Goal: Transaction & Acquisition: Purchase product/service

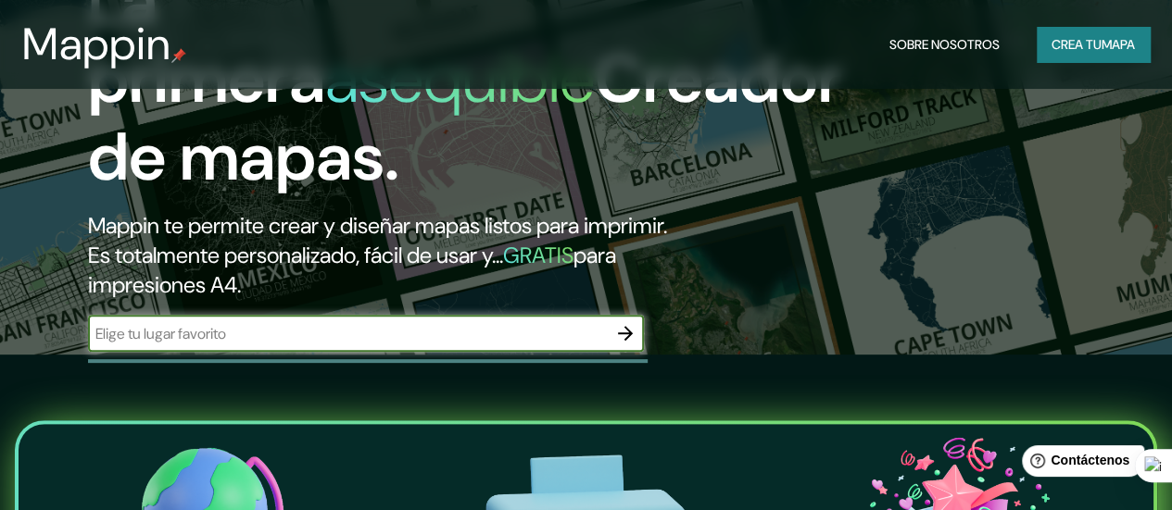
scroll to position [185, 0]
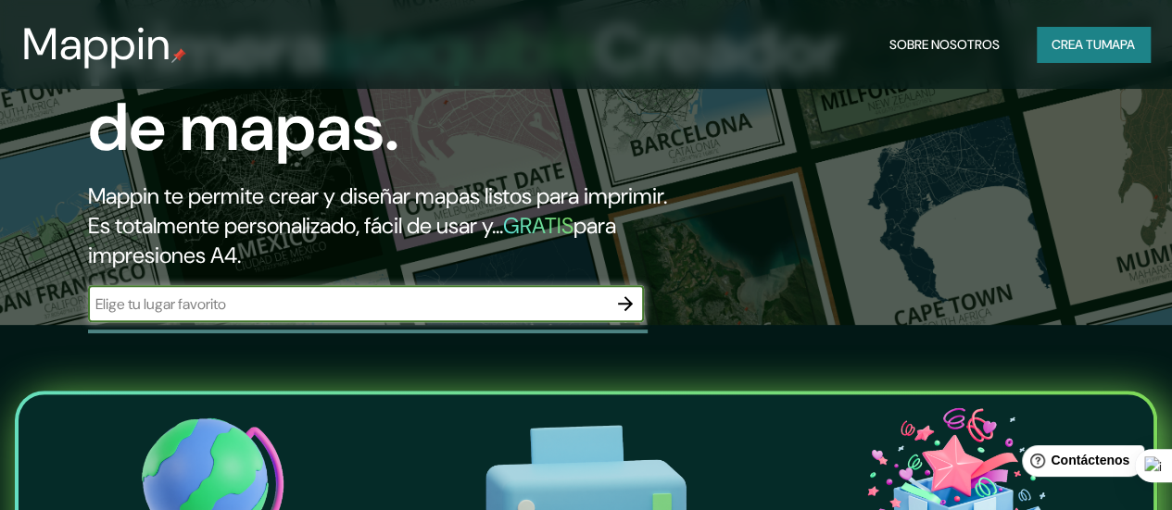
click at [1075, 43] on font "Crea tu" at bounding box center [1076, 44] width 50 height 17
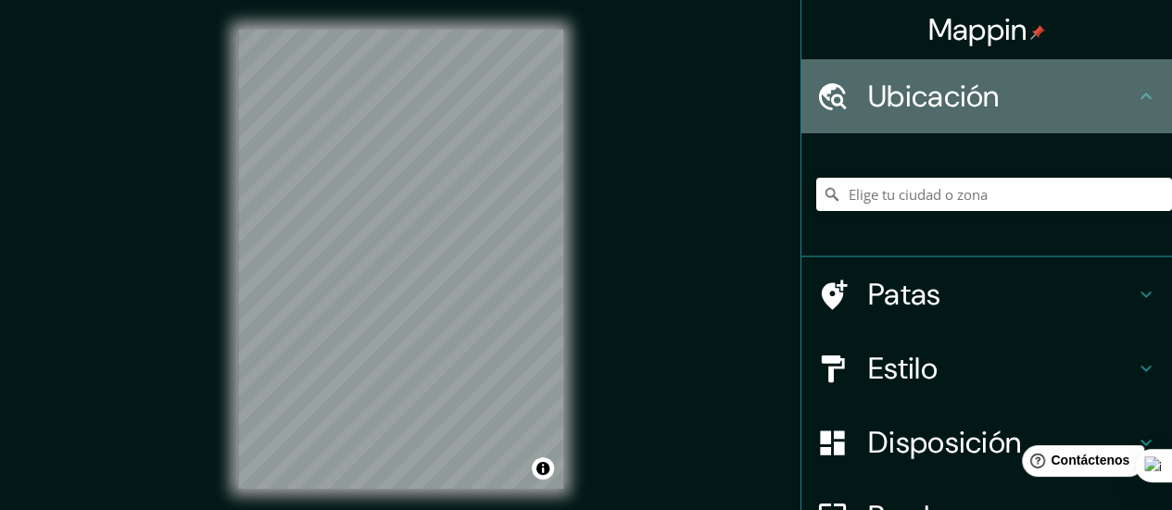
click at [942, 88] on font "Ubicación" at bounding box center [934, 96] width 132 height 39
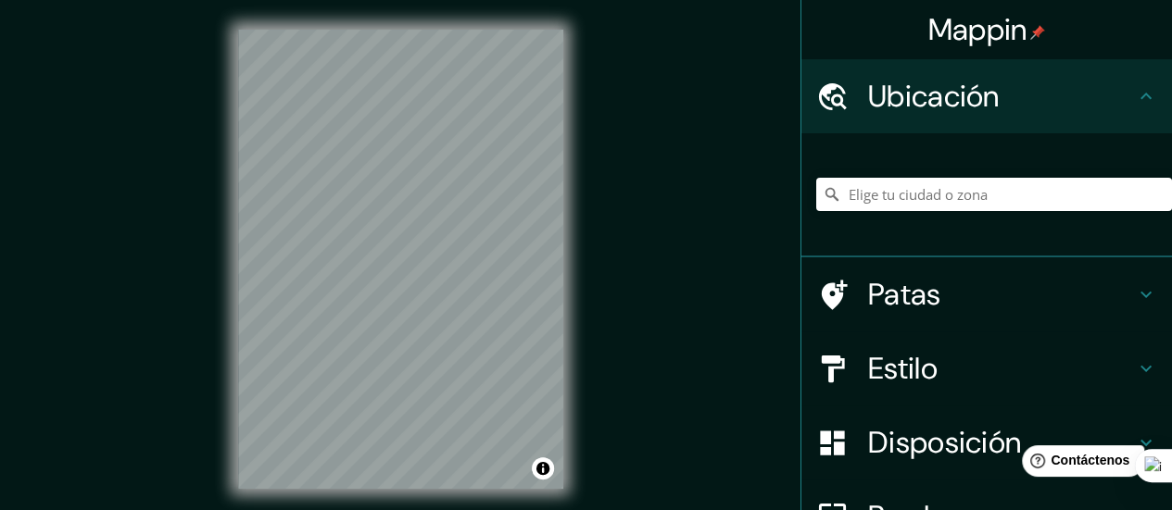
click at [1135, 91] on icon at bounding box center [1146, 96] width 22 height 22
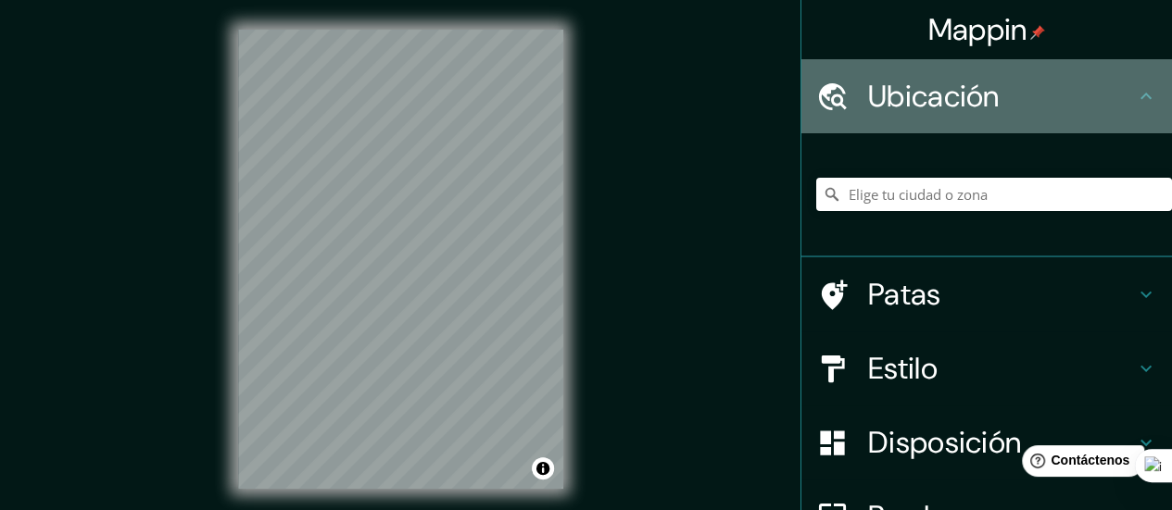
click at [1135, 98] on icon at bounding box center [1146, 96] width 22 height 22
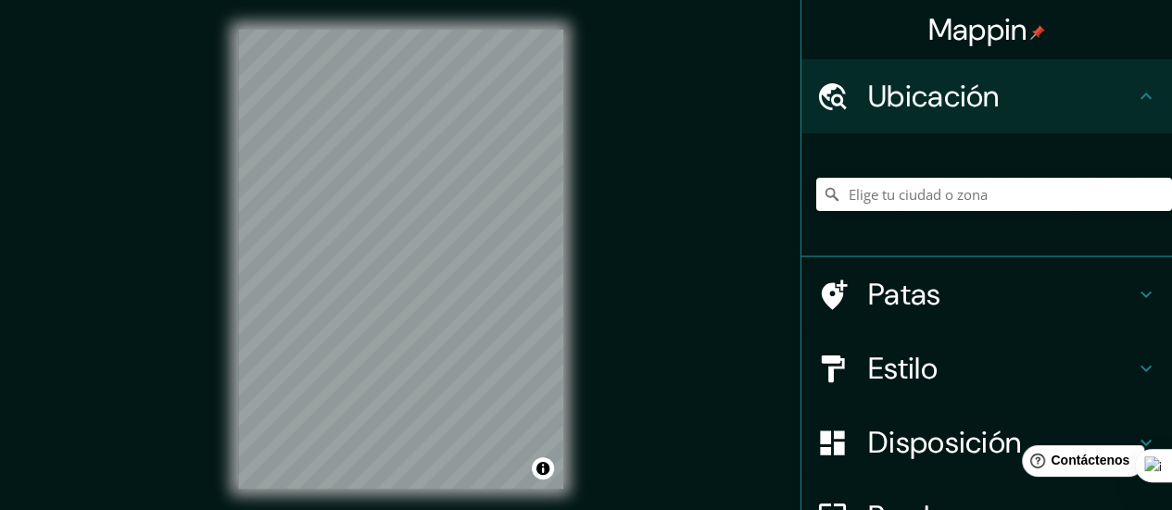
click at [872, 199] on input "Elige tu ciudad o zona" at bounding box center [994, 194] width 356 height 33
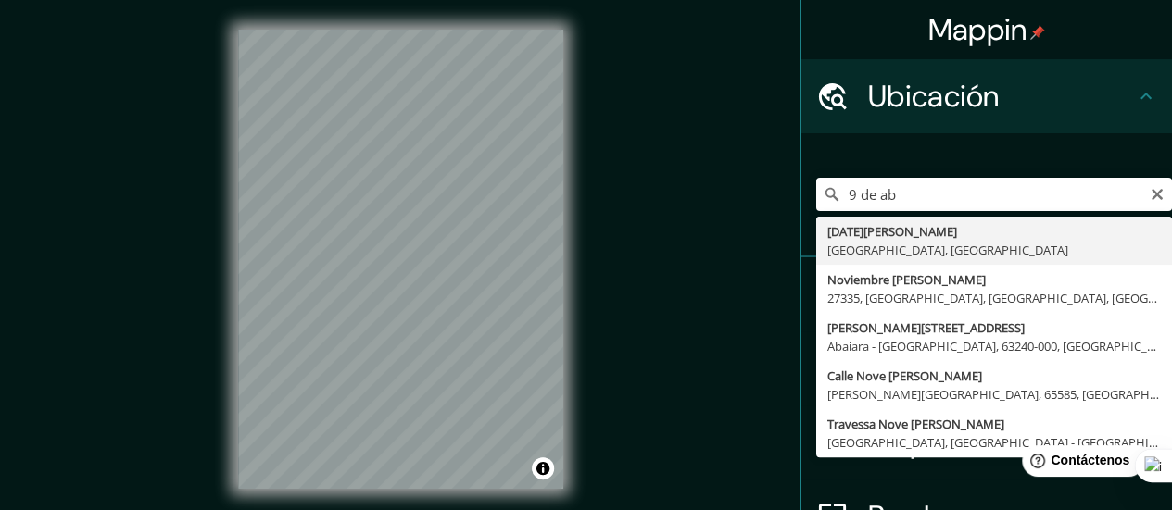
type input "[DATE][PERSON_NAME], [GEOGRAPHIC_DATA], [GEOGRAPHIC_DATA]"
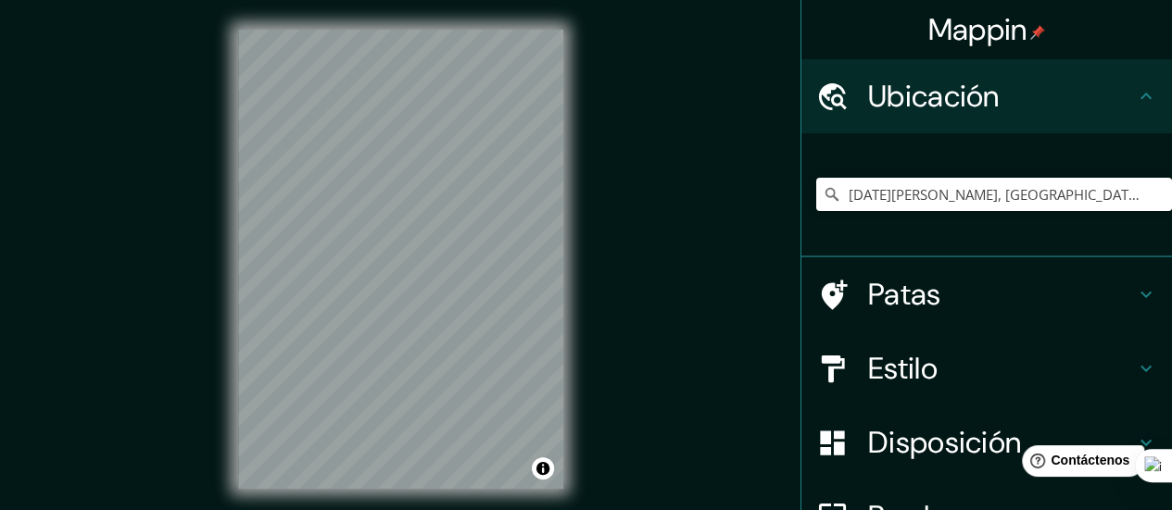
click at [1049, 366] on h4 "Estilo" at bounding box center [1001, 368] width 267 height 37
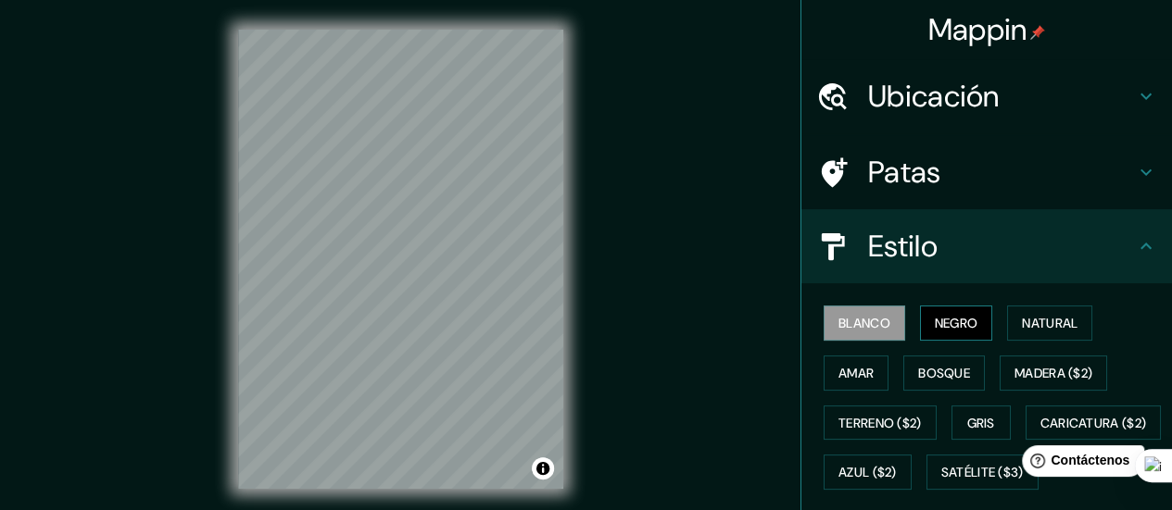
scroll to position [93, 0]
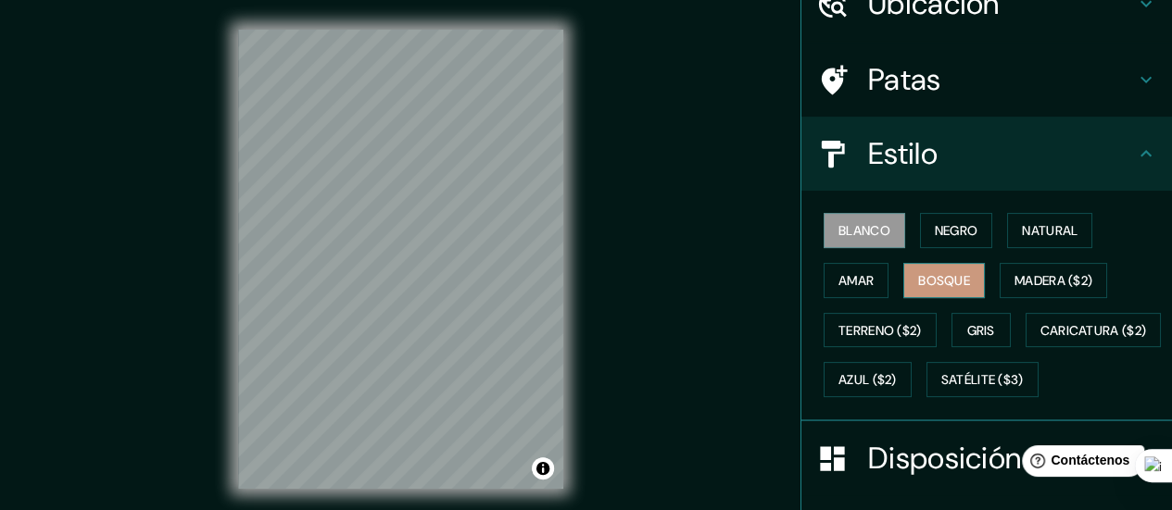
click at [945, 280] on font "Bosque" at bounding box center [944, 280] width 52 height 17
click at [850, 277] on font "Amar" at bounding box center [855, 280] width 35 height 17
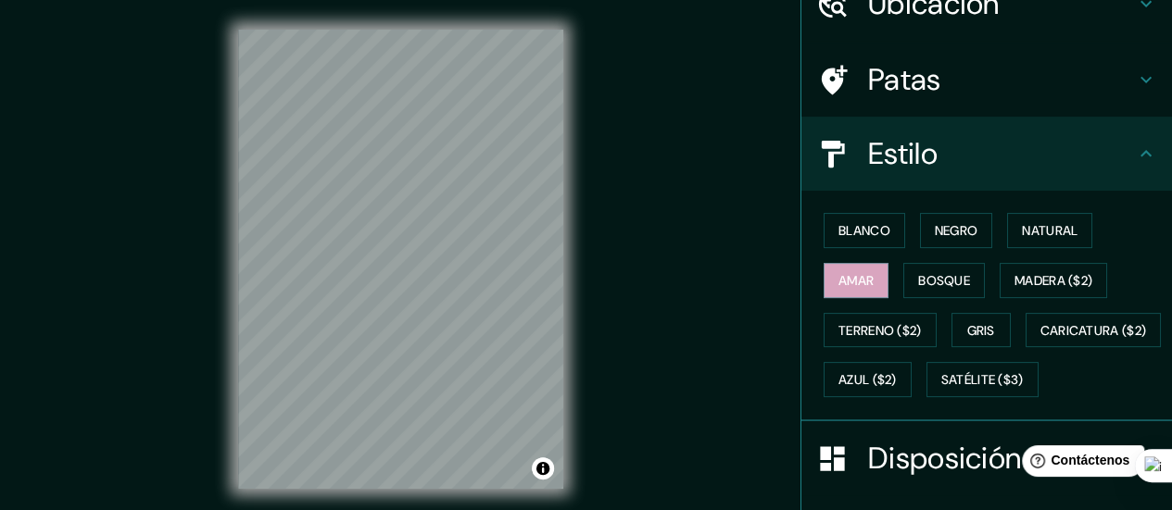
click at [1111, 221] on div "Blanco Negro Natural Amar Bosque Madera ($2) Terreno ($2) Gris Caricatura ($2) …" at bounding box center [994, 305] width 356 height 199
click at [1044, 227] on font "Natural" at bounding box center [1050, 230] width 56 height 17
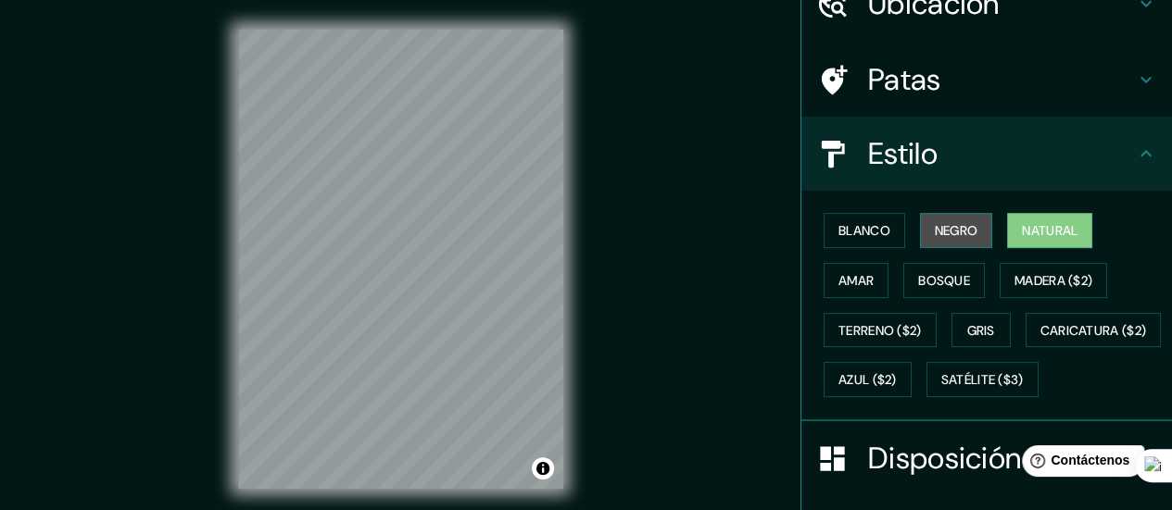
click at [936, 224] on font "Negro" at bounding box center [957, 230] width 44 height 17
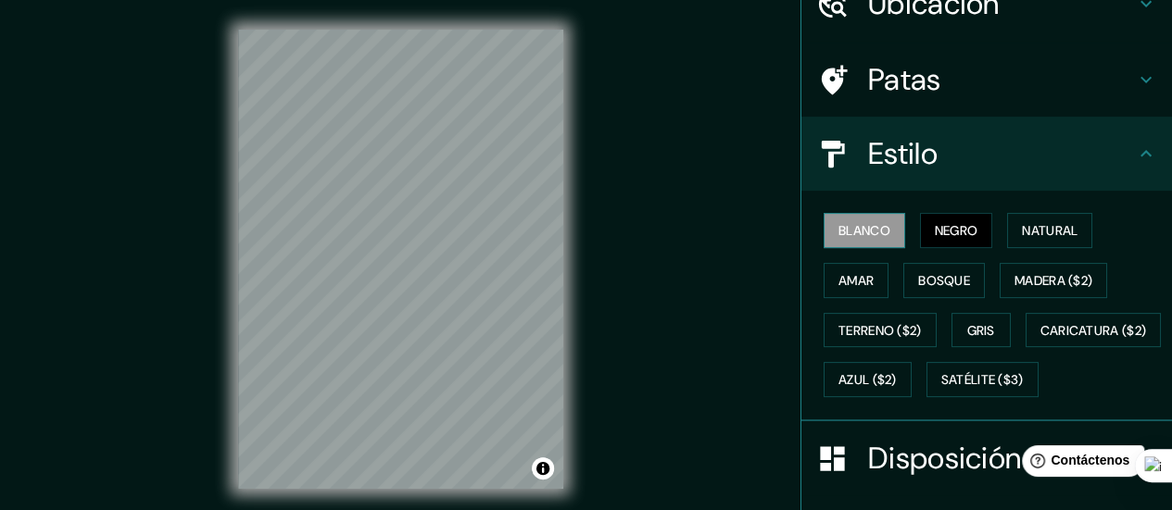
click at [861, 238] on font "Blanco" at bounding box center [864, 230] width 52 height 17
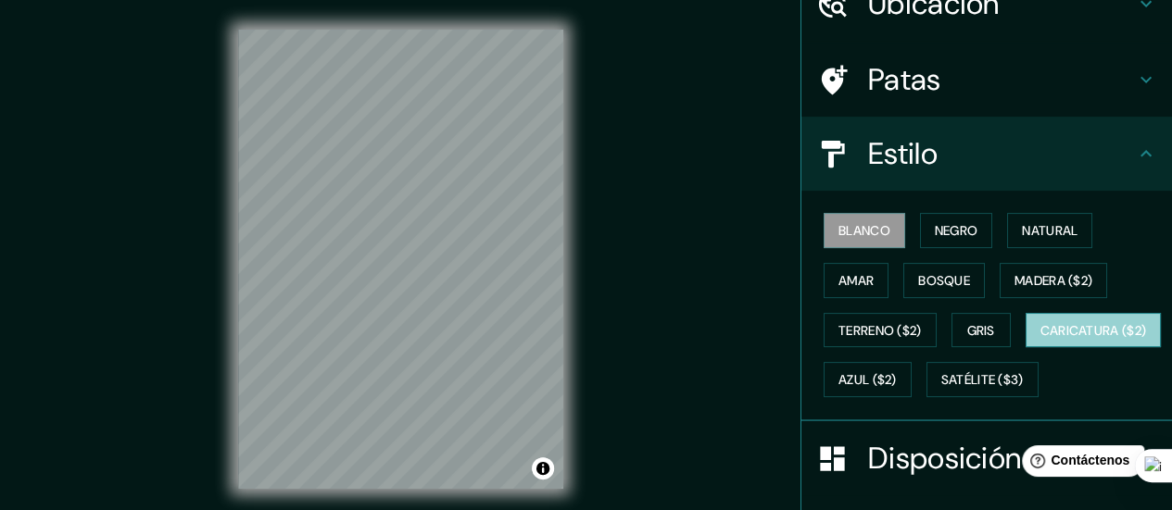
click at [1040, 343] on font "Caricatura ($2)" at bounding box center [1093, 331] width 107 height 24
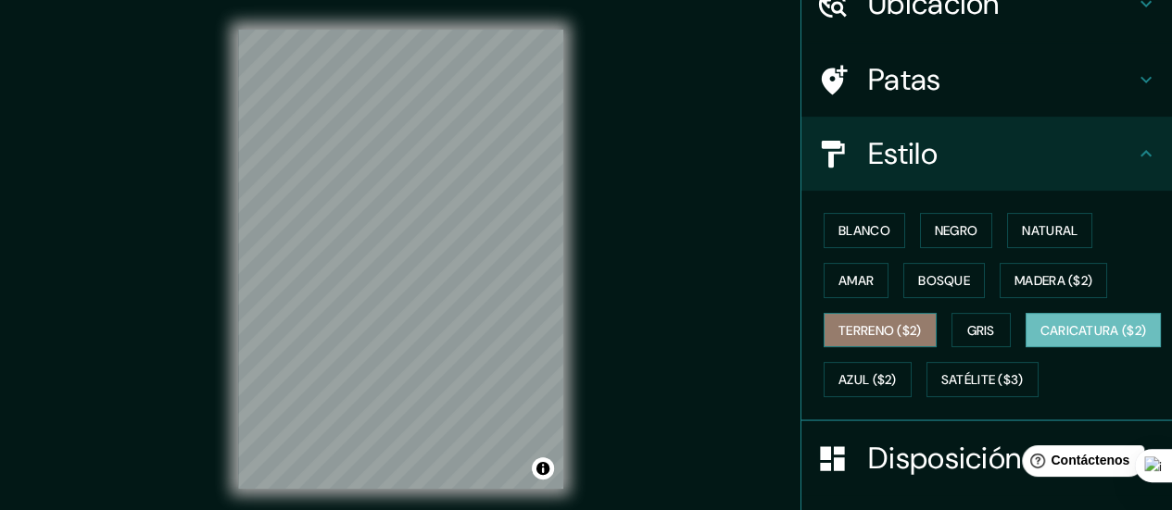
click at [855, 327] on font "Terreno ($2)" at bounding box center [879, 330] width 83 height 17
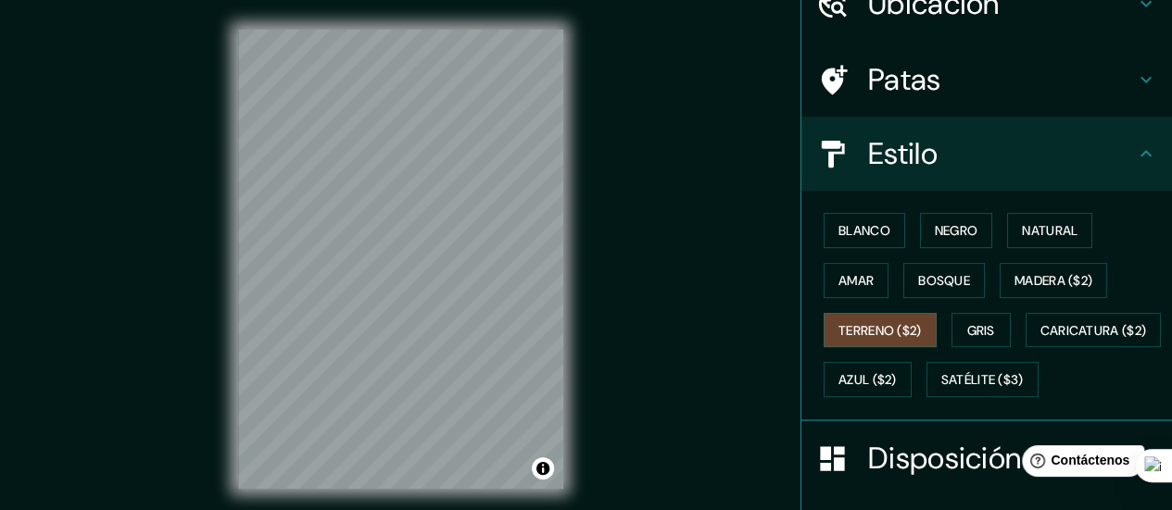
click at [1005, 331] on div "Blanco Negro Natural Amar Bosque Madera ($2) Terreno ($2) Gris Caricatura ($2) …" at bounding box center [994, 305] width 356 height 199
click at [985, 329] on font "Gris" at bounding box center [981, 330] width 28 height 17
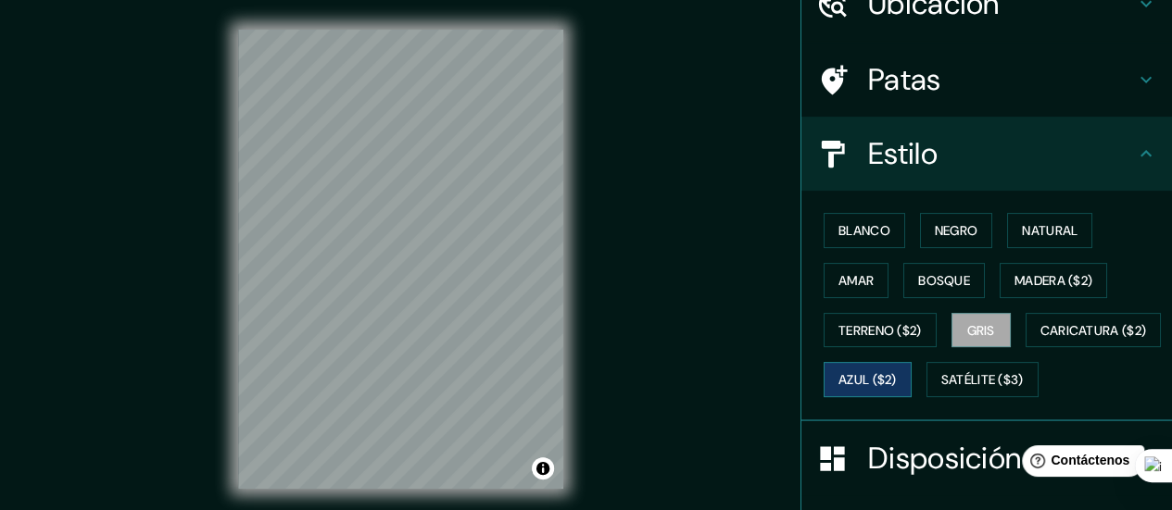
click at [897, 379] on font "Azul ($2)" at bounding box center [867, 380] width 58 height 17
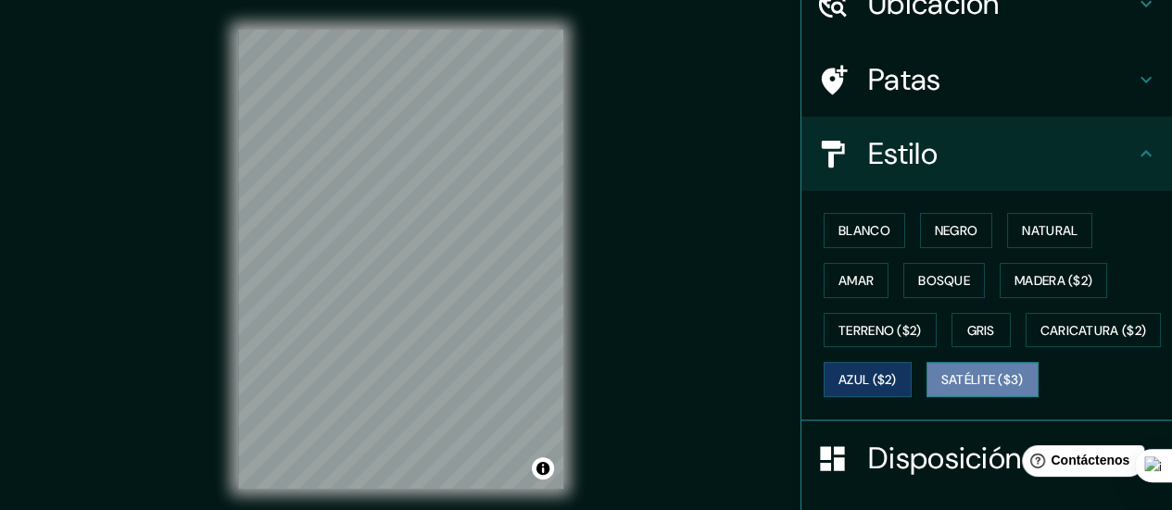
click at [941, 389] on font "Satélite ($3)" at bounding box center [982, 380] width 82 height 17
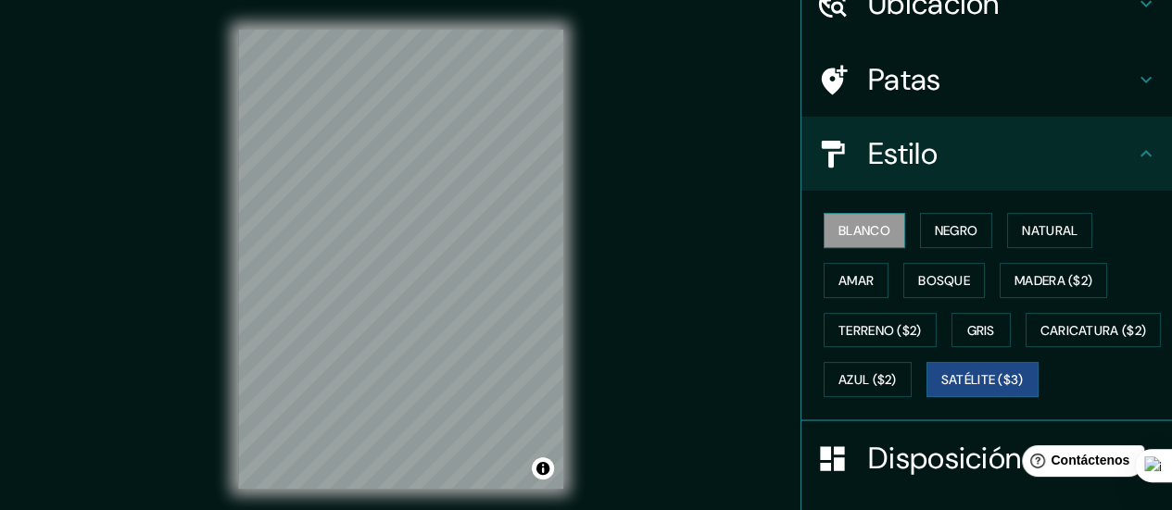
click at [866, 233] on font "Blanco" at bounding box center [864, 230] width 52 height 17
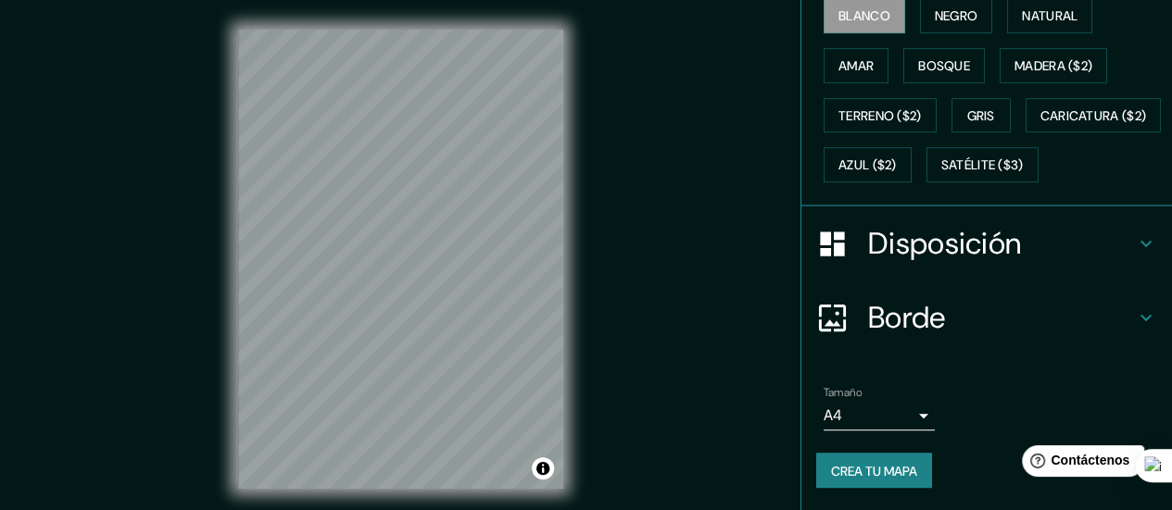
scroll to position [351, 0]
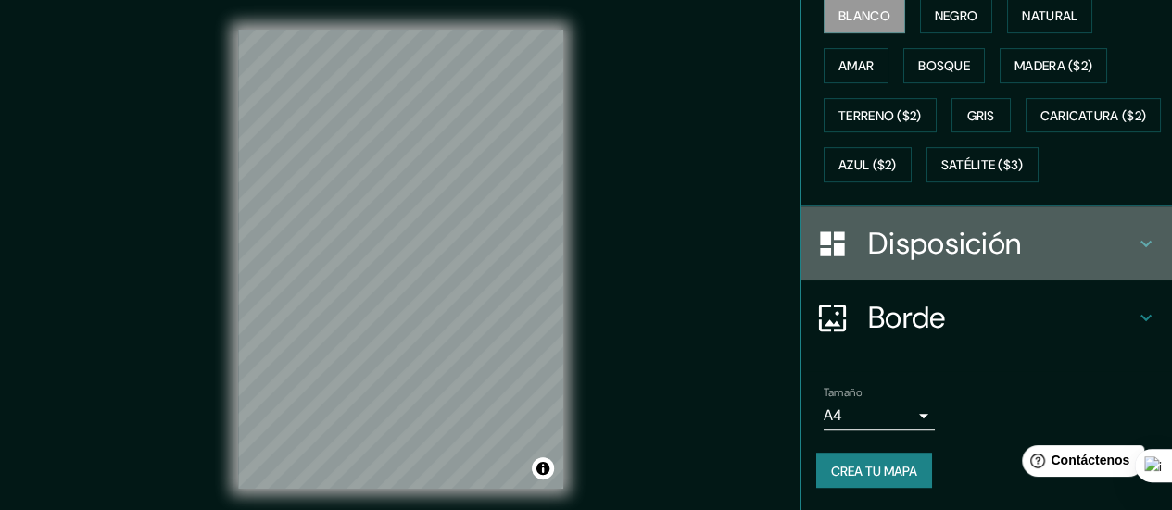
click at [989, 235] on font "Disposición" at bounding box center [944, 243] width 153 height 39
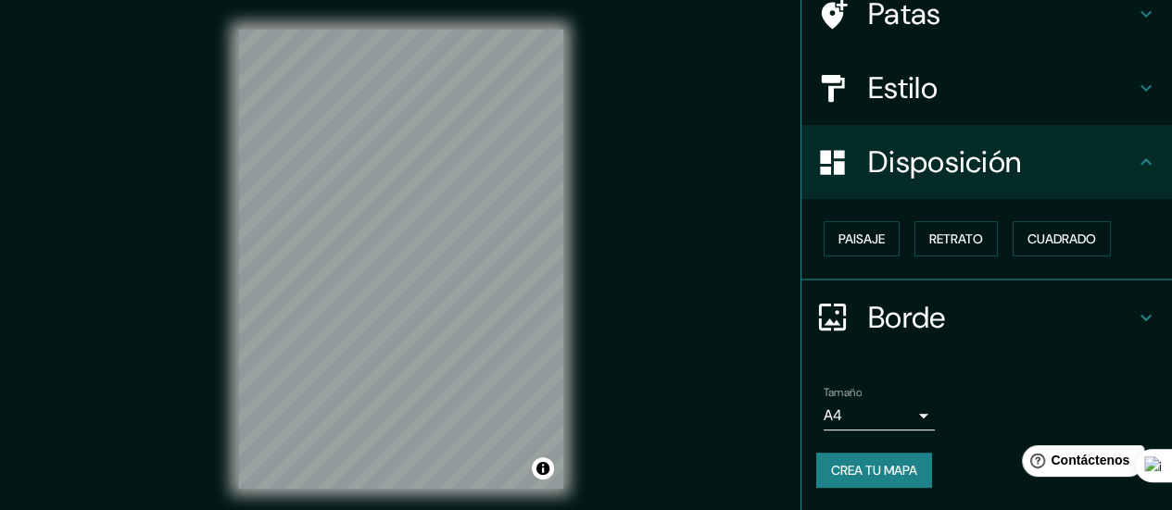
scroll to position [156, 0]
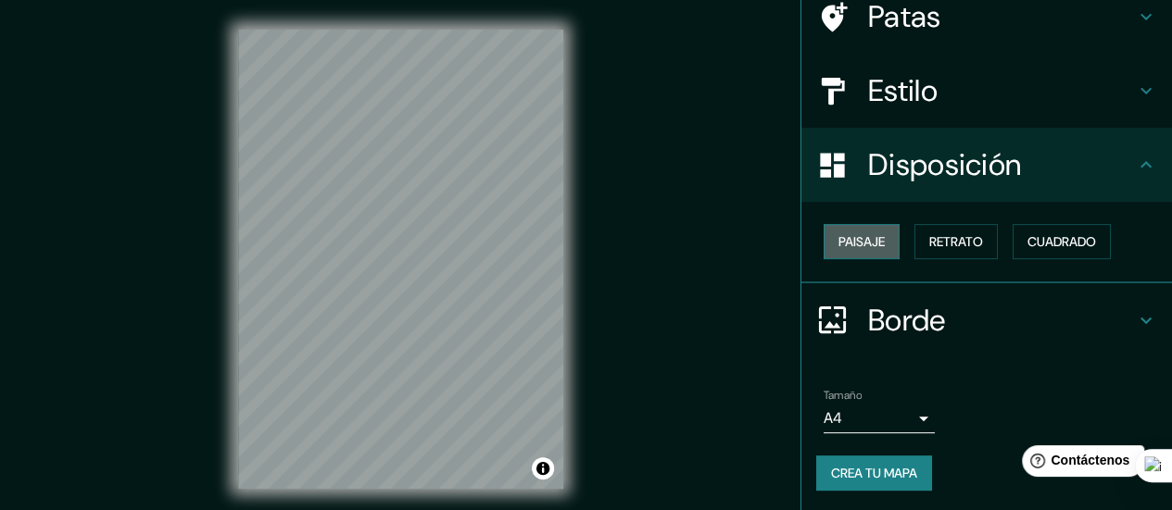
click at [840, 245] on font "Paisaje" at bounding box center [861, 241] width 46 height 17
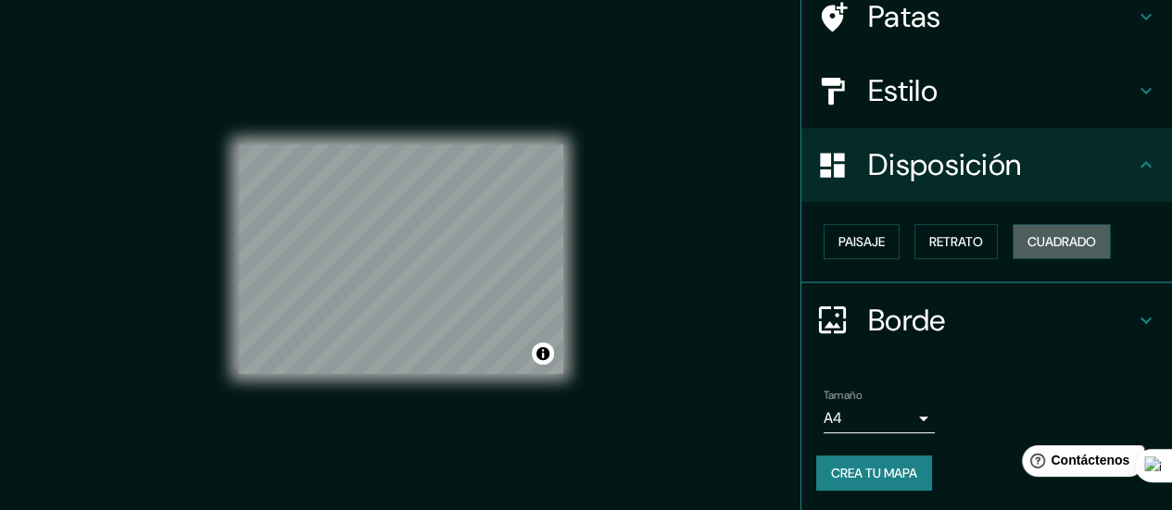
click at [1012, 245] on button "Cuadrado" at bounding box center [1061, 241] width 98 height 35
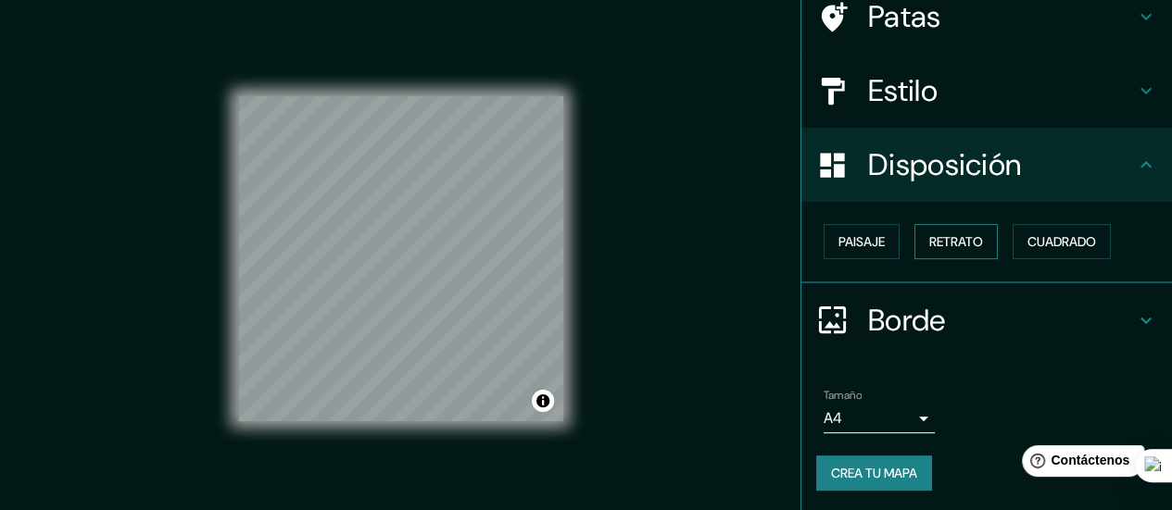
click at [961, 245] on font "Retrato" at bounding box center [956, 241] width 54 height 17
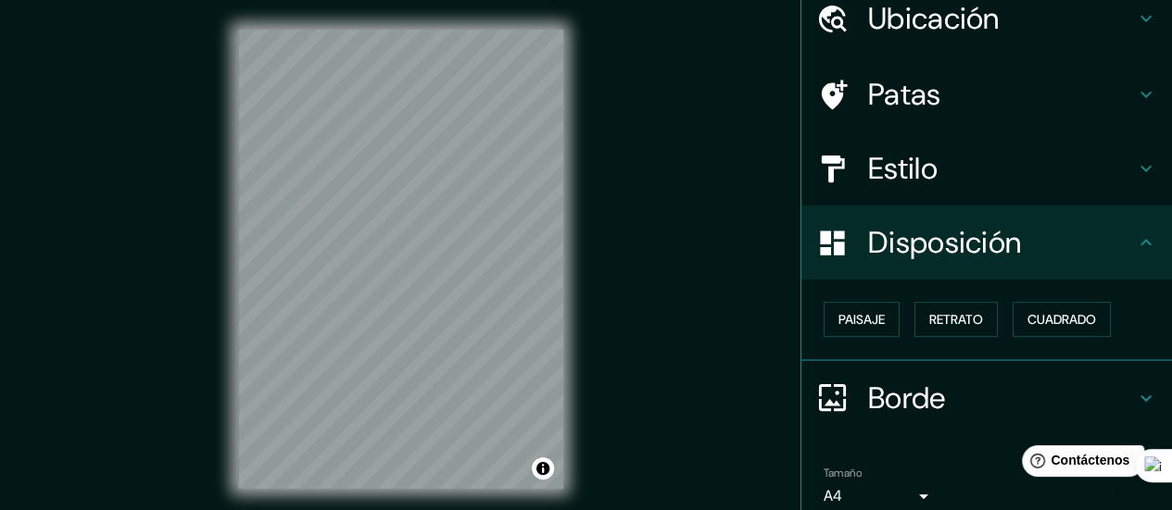
scroll to position [0, 0]
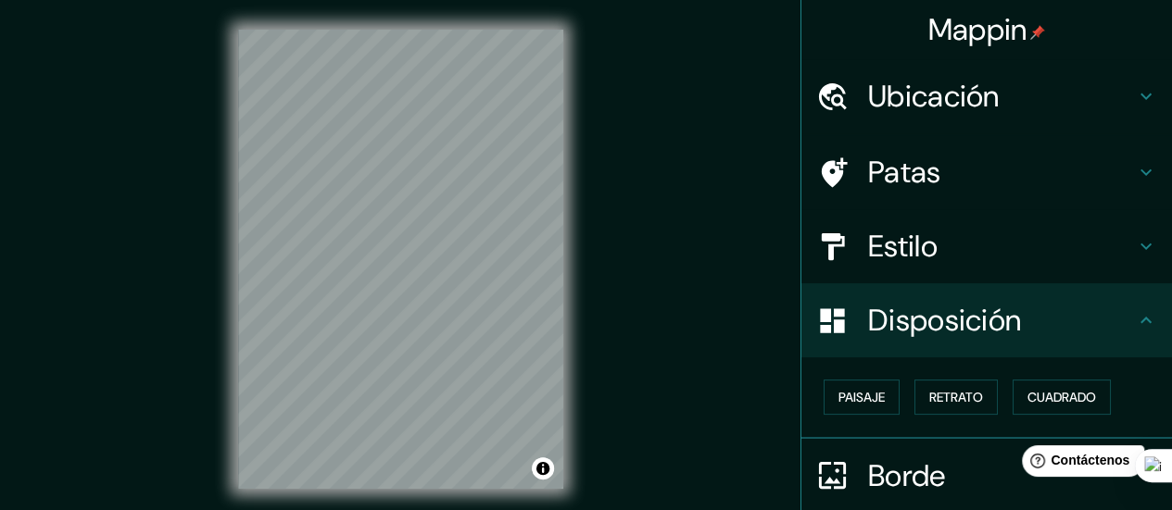
click at [211, 355] on div "© Mapbox © OpenStreetMap Improve this map" at bounding box center [400, 259] width 384 height 519
click at [241, 0] on div "© Mapbox © OpenStreetMap Improve this map" at bounding box center [400, 259] width 384 height 519
click at [637, 286] on div "Mappin Ubicación [DATE][PERSON_NAME], [GEOGRAPHIC_DATA], [GEOGRAPHIC_DATA] Pata…" at bounding box center [586, 274] width 1172 height 548
click at [973, 190] on h4 "Patas" at bounding box center [1001, 172] width 267 height 37
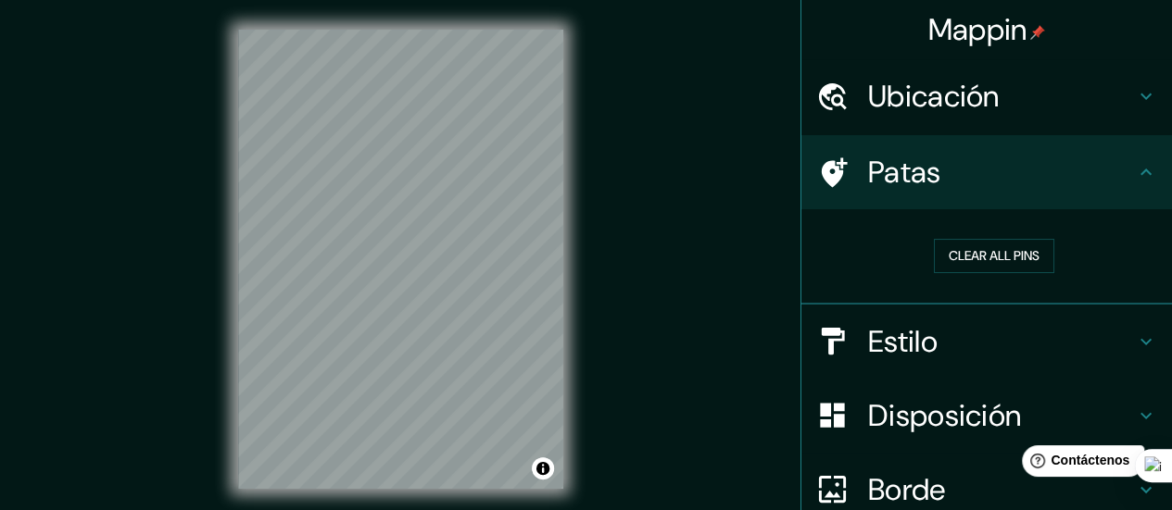
click at [973, 189] on h4 "Patas" at bounding box center [1001, 172] width 267 height 37
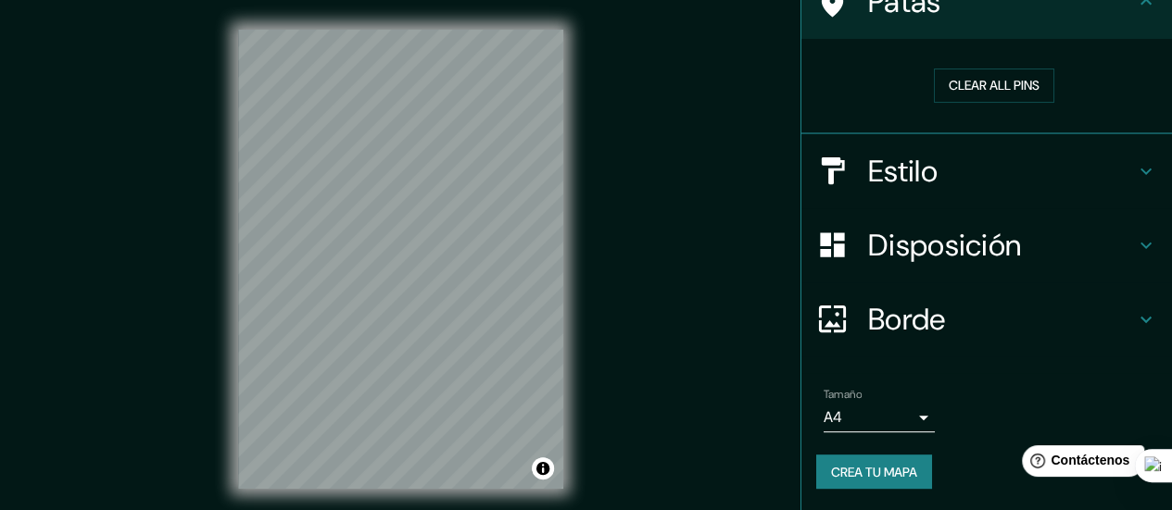
drag, startPoint x: 942, startPoint y: 210, endPoint x: 942, endPoint y: 199, distance: 11.1
click at [942, 208] on div "Disposición" at bounding box center [986, 245] width 370 height 74
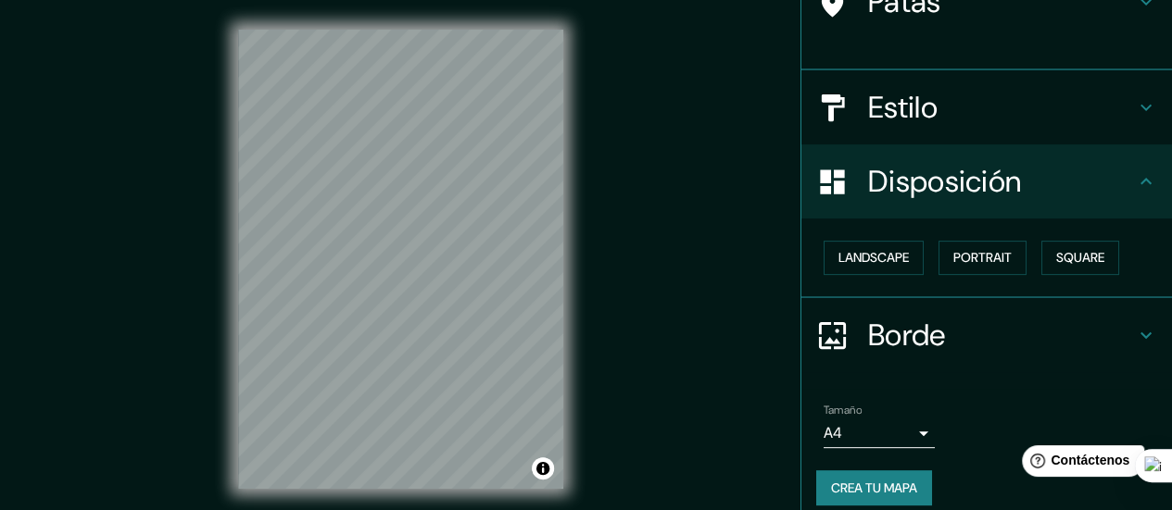
scroll to position [156, 0]
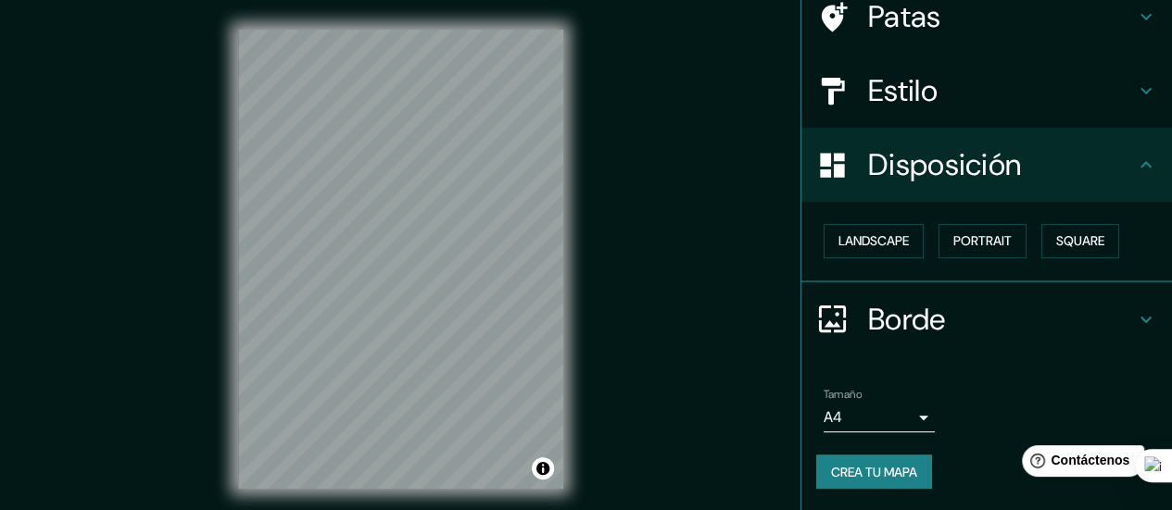
click at [985, 120] on div "Estilo" at bounding box center [986, 91] width 370 height 74
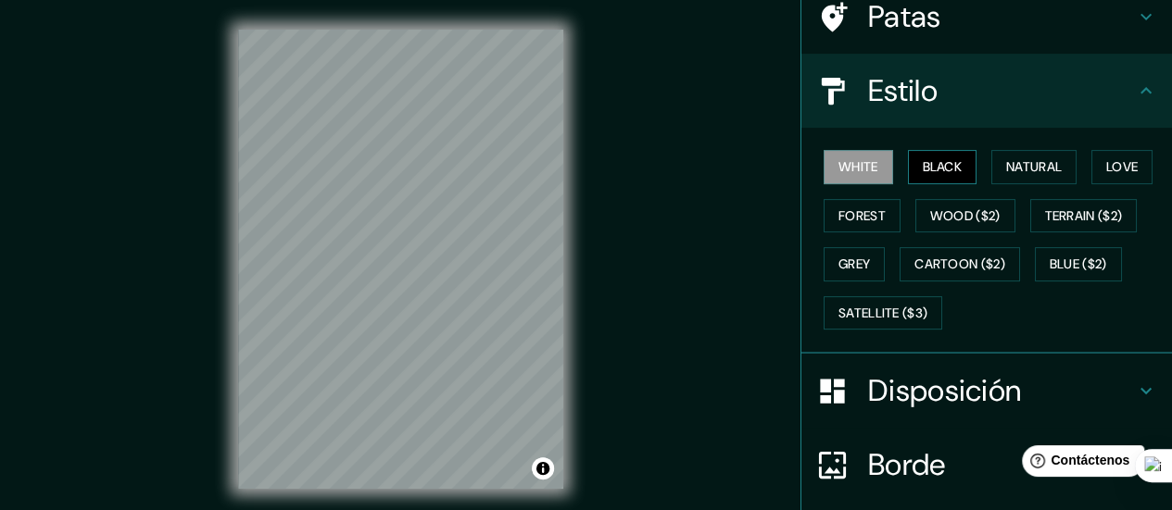
click at [945, 157] on button "Black" at bounding box center [942, 167] width 69 height 34
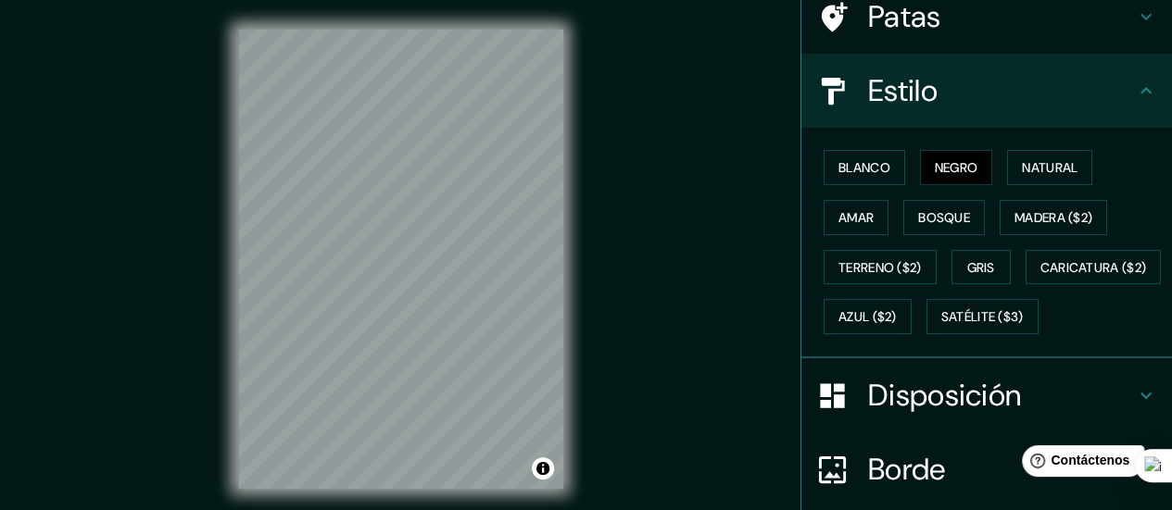
click at [754, 145] on div "Mappin Ubicación [DATE][PERSON_NAME], [GEOGRAPHIC_DATA], [GEOGRAPHIC_DATA] Pata…" at bounding box center [586, 274] width 1172 height 548
click at [867, 167] on font "Blanco" at bounding box center [864, 167] width 52 height 17
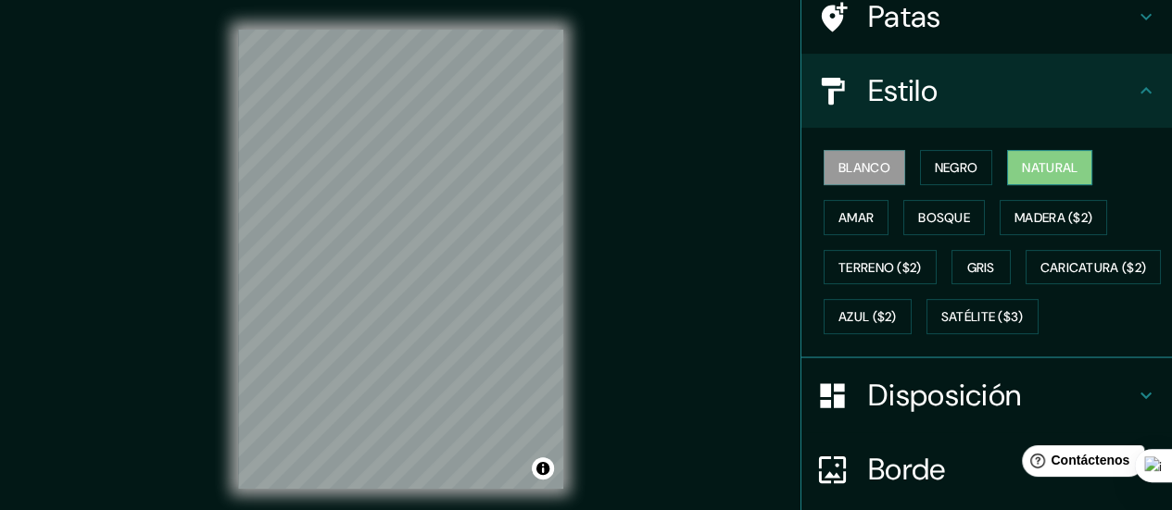
click at [1026, 182] on button "Natural" at bounding box center [1049, 167] width 85 height 35
click at [258, 218] on div "Mappin Ubicación [DATE][PERSON_NAME], [GEOGRAPHIC_DATA], [GEOGRAPHIC_DATA] Pata…" at bounding box center [586, 274] width 1172 height 548
click at [862, 205] on button "Amar" at bounding box center [855, 217] width 65 height 35
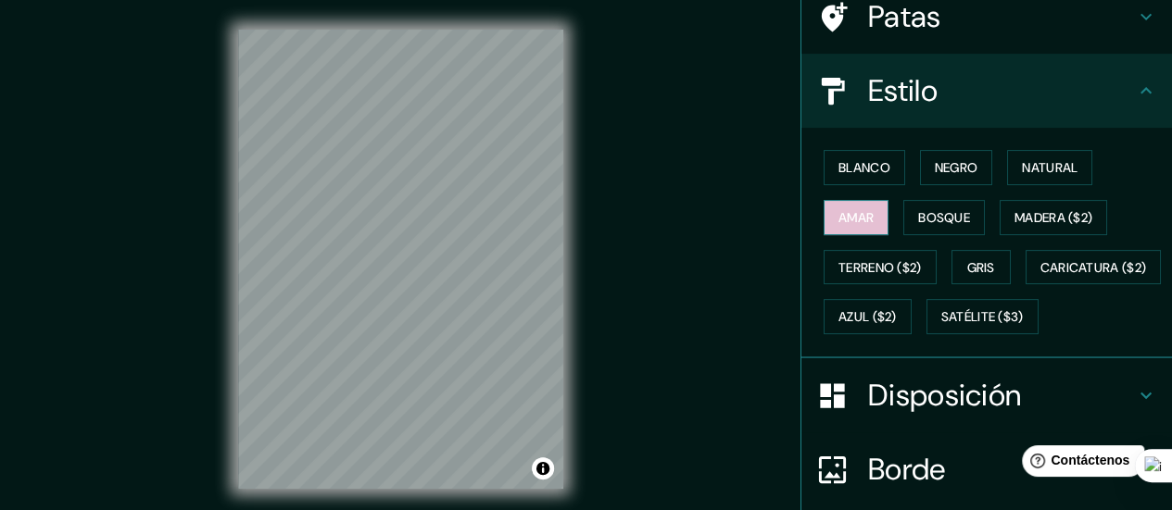
click at [838, 218] on font "Amar" at bounding box center [855, 217] width 35 height 17
click at [919, 227] on font "Bosque" at bounding box center [944, 218] width 52 height 24
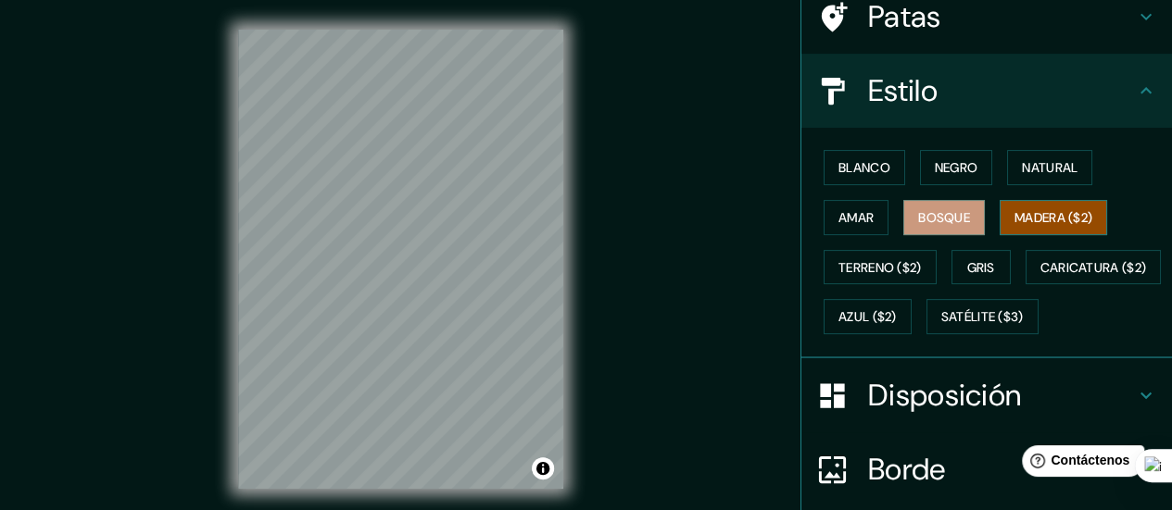
click at [1041, 216] on font "Madera ($2)" at bounding box center [1053, 217] width 78 height 17
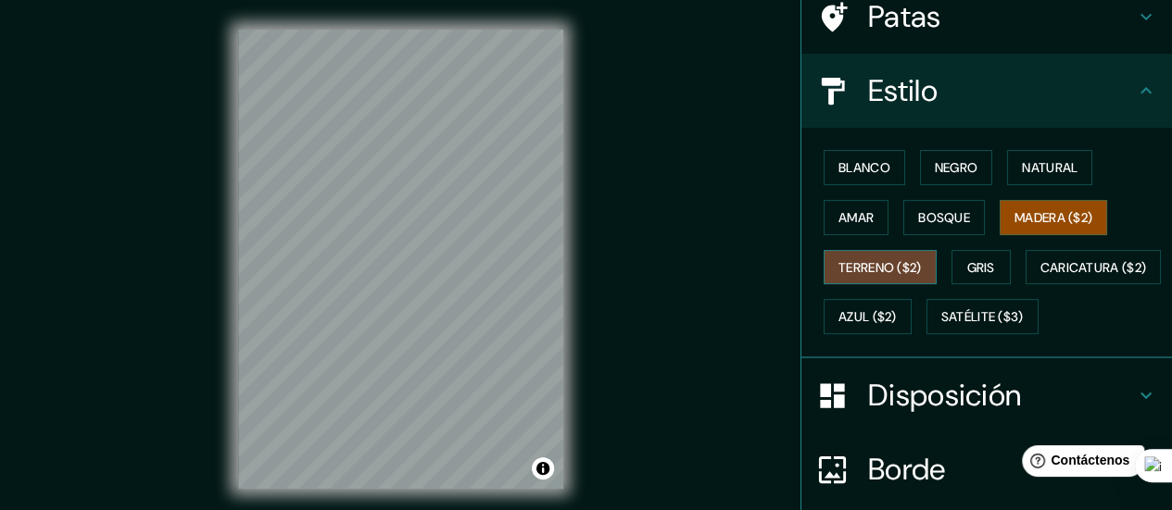
click at [863, 275] on font "Terreno ($2)" at bounding box center [879, 268] width 83 height 24
click at [230, 270] on div "© Mapbox © OpenStreetMap Improve this map" at bounding box center [400, 259] width 384 height 519
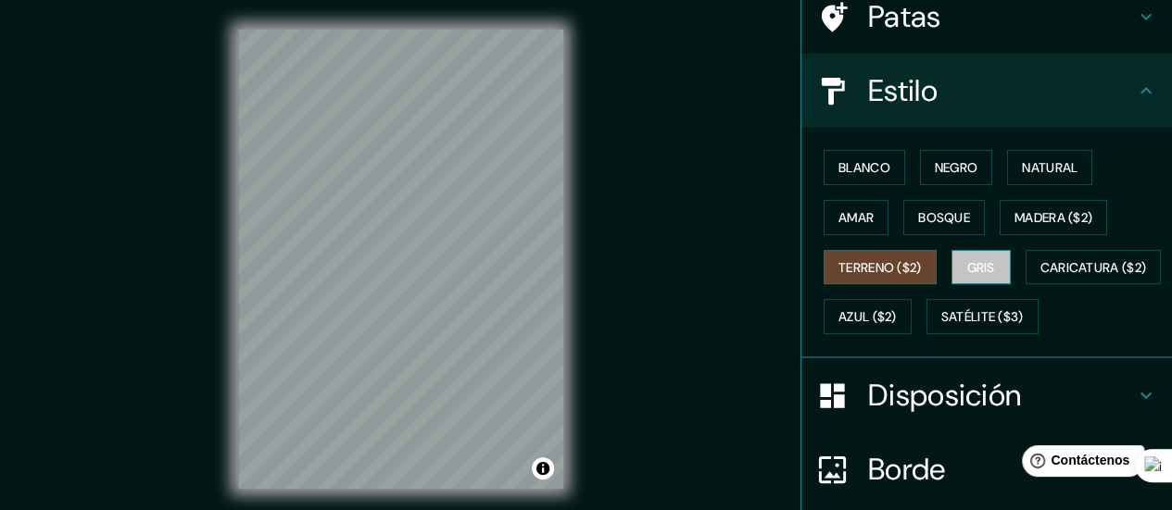
click at [969, 259] on font "Gris" at bounding box center [981, 267] width 28 height 17
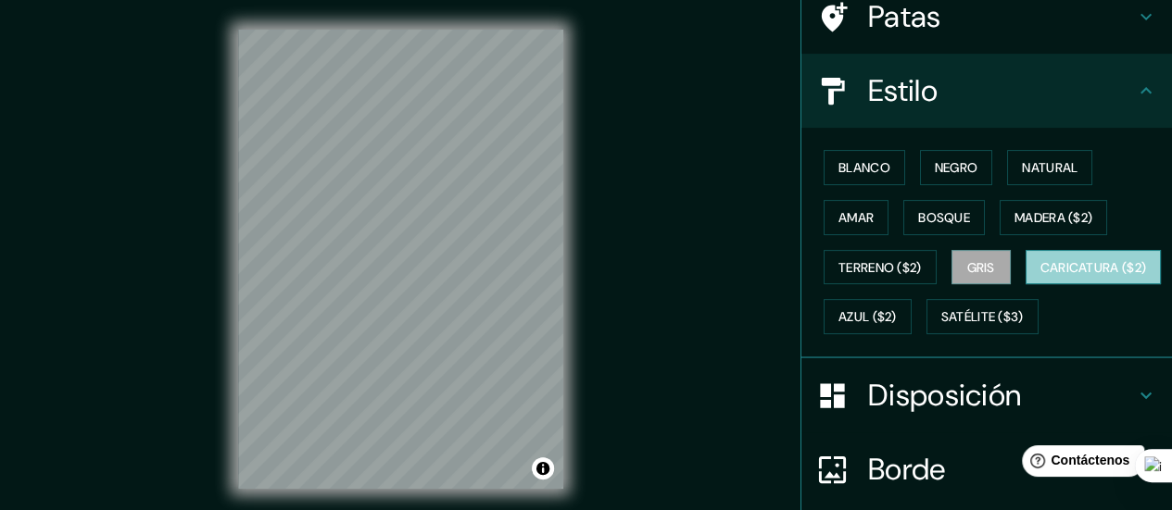
click at [1040, 276] on font "Caricatura ($2)" at bounding box center [1093, 267] width 107 height 17
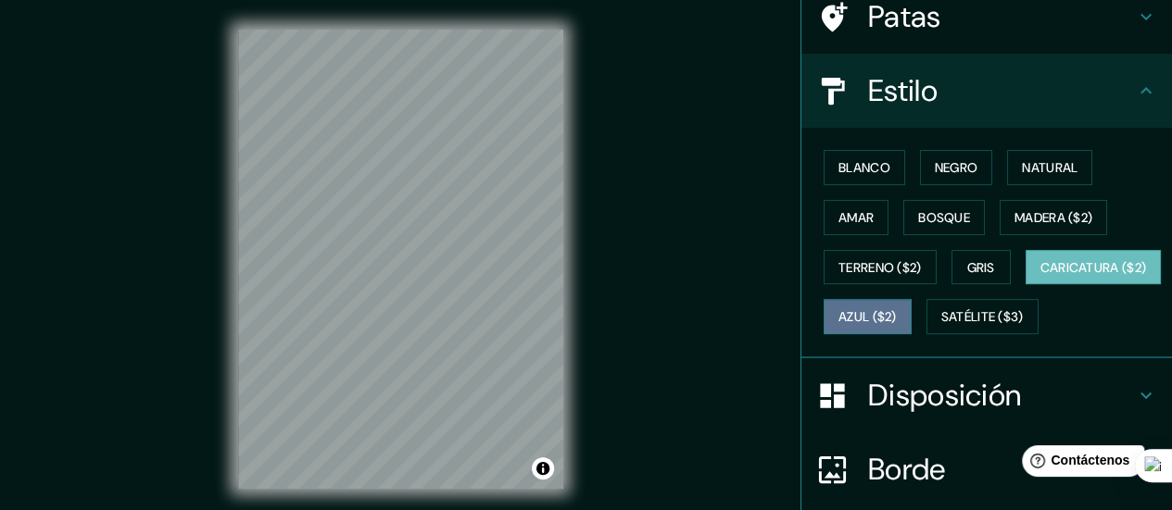
click at [897, 318] on font "Azul ($2)" at bounding box center [867, 317] width 58 height 17
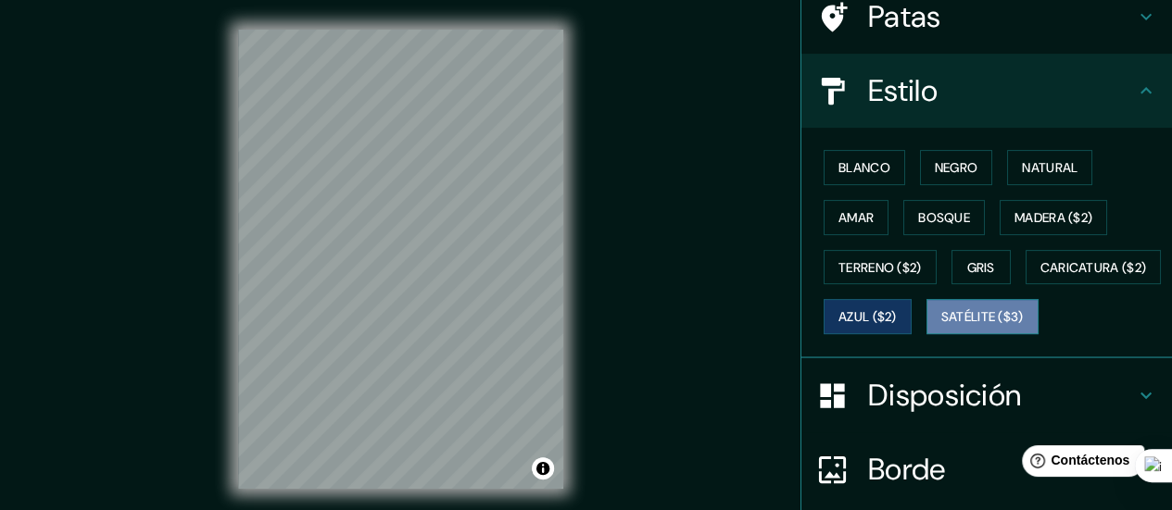
click at [941, 329] on font "Satélite ($3)" at bounding box center [982, 317] width 82 height 24
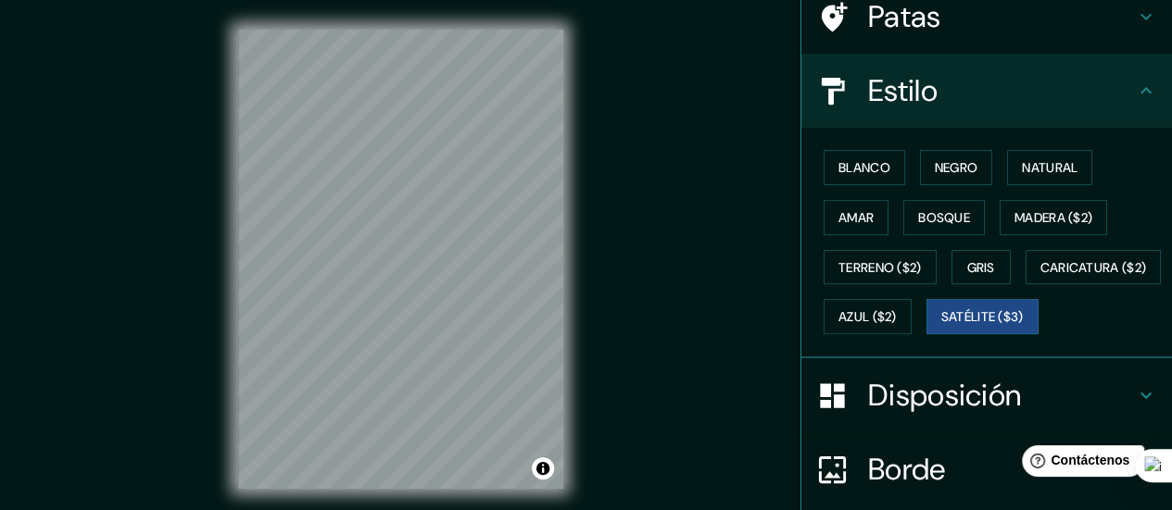
click at [204, 289] on div "Mappin Ubicación [DATE][PERSON_NAME], [GEOGRAPHIC_DATA], [GEOGRAPHIC_DATA] Pata…" at bounding box center [586, 274] width 1172 height 548
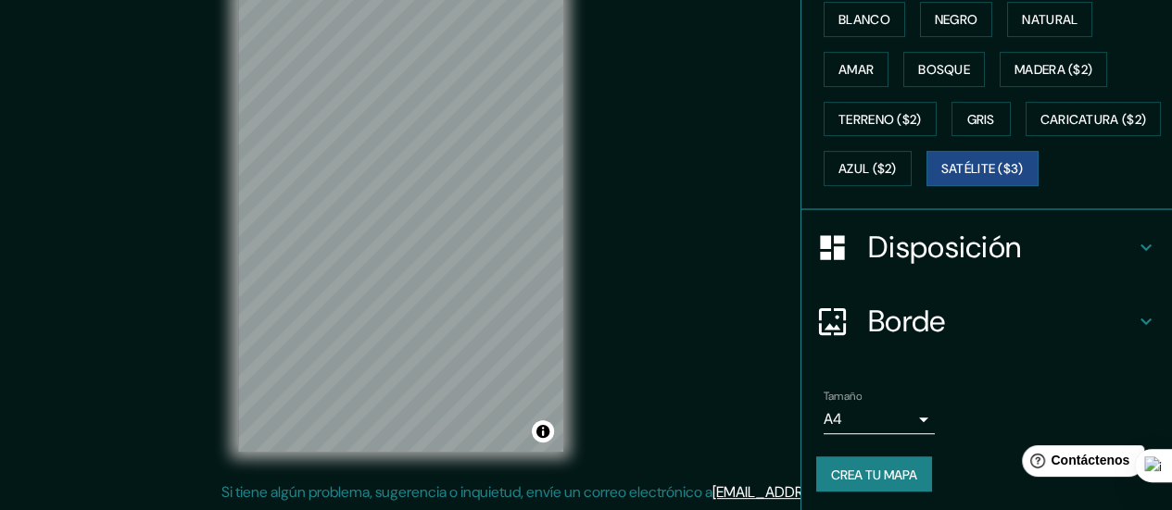
scroll to position [351, 0]
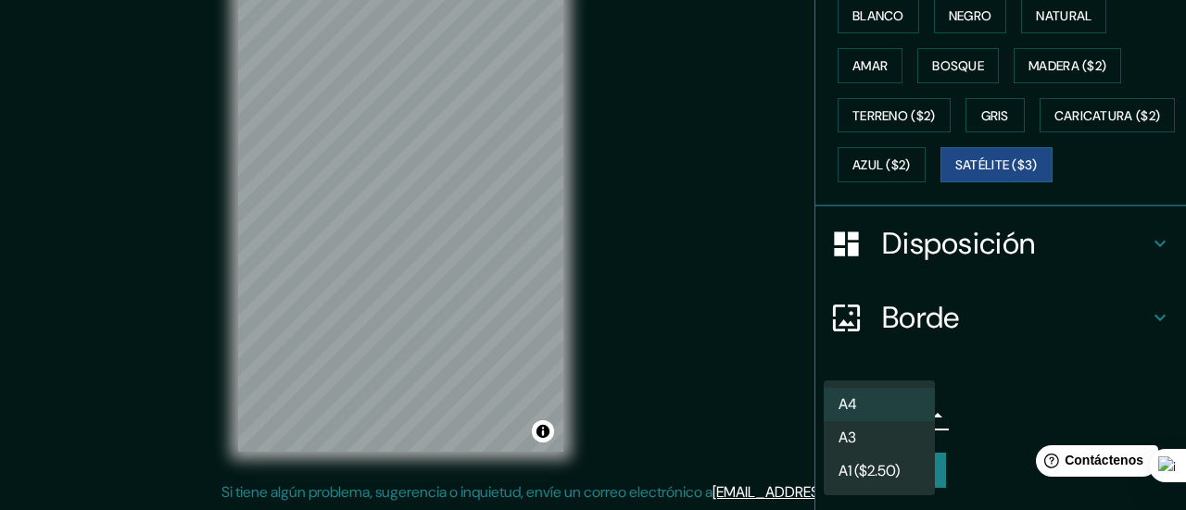
click at [871, 421] on body "Mappin Ubicación [DATE][PERSON_NAME], [GEOGRAPHIC_DATA], [GEOGRAPHIC_DATA] Pata…" at bounding box center [593, 218] width 1186 height 510
click at [897, 439] on li "A3" at bounding box center [878, 439] width 111 height 34
type input "a4"
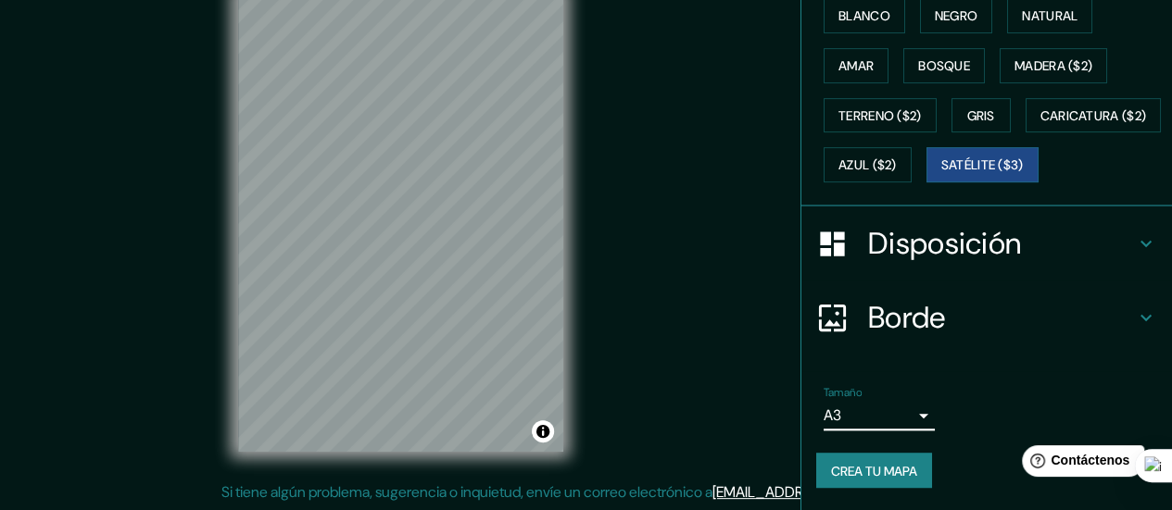
click at [956, 270] on div "Disposición" at bounding box center [986, 244] width 370 height 74
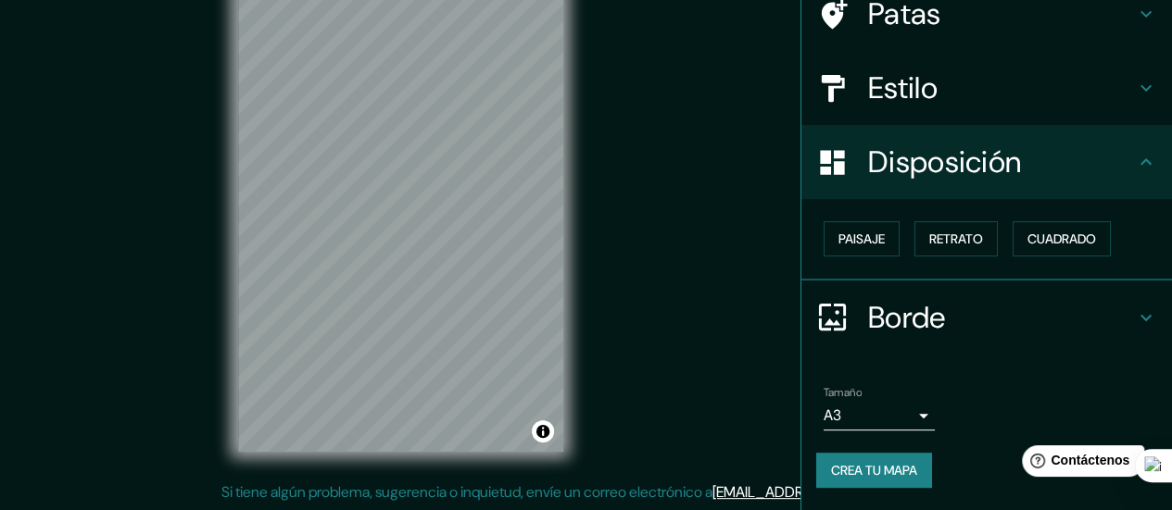
scroll to position [156, 0]
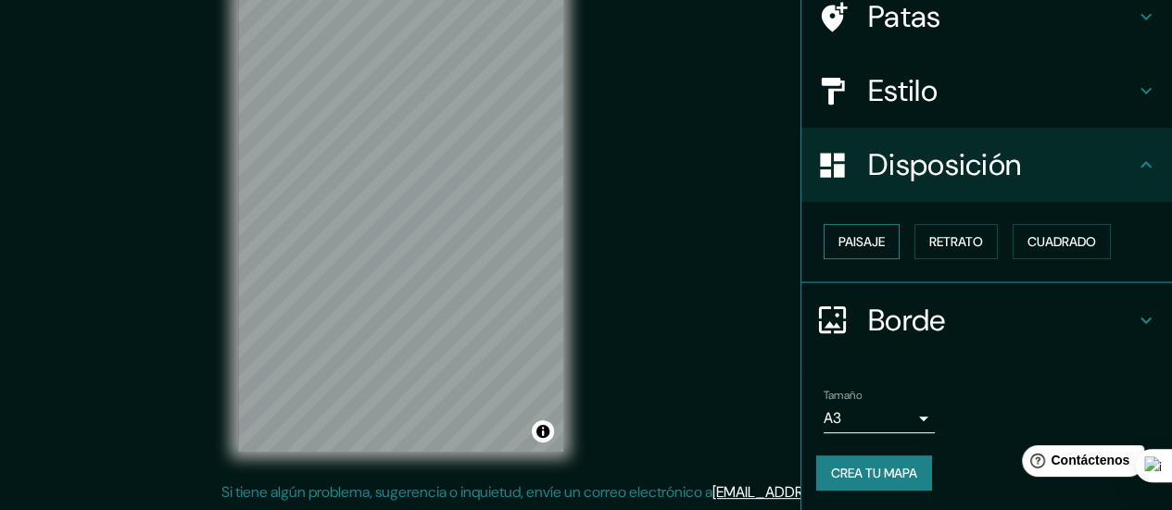
click at [874, 244] on button "Paisaje" at bounding box center [861, 241] width 76 height 35
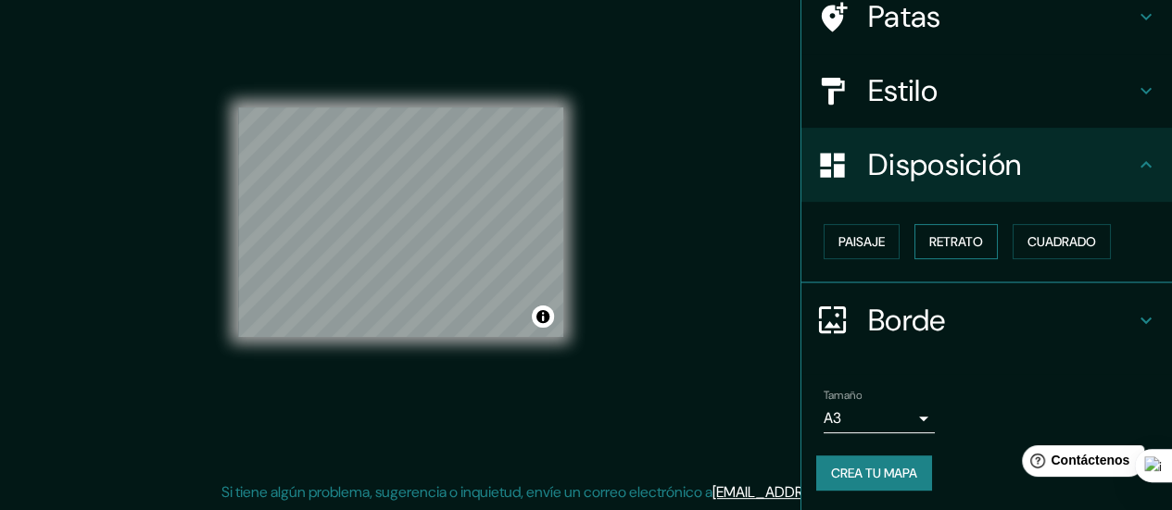
click at [971, 247] on font "Retrato" at bounding box center [956, 241] width 54 height 17
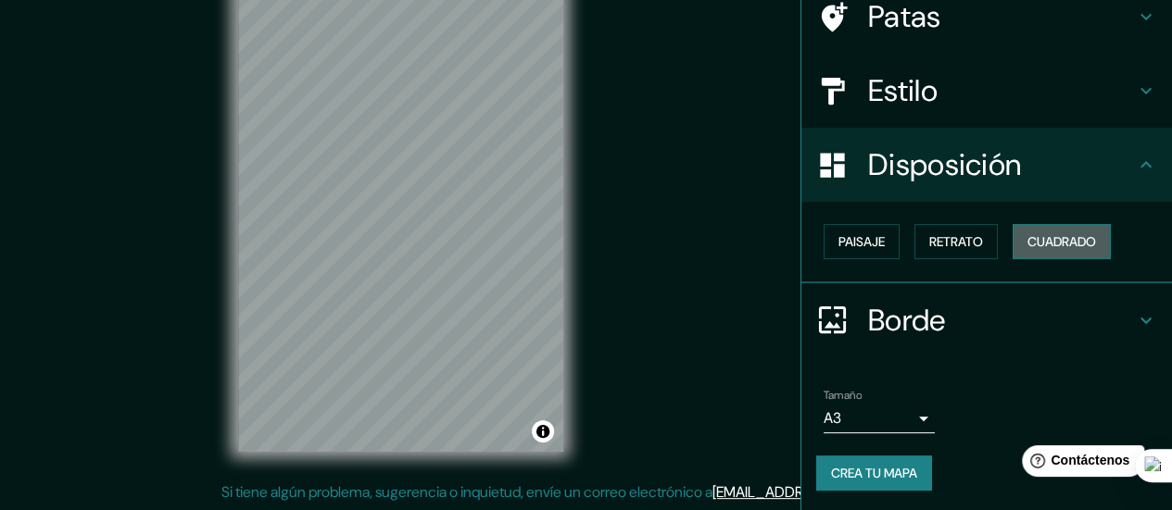
click at [1038, 241] on font "Cuadrado" at bounding box center [1061, 241] width 69 height 17
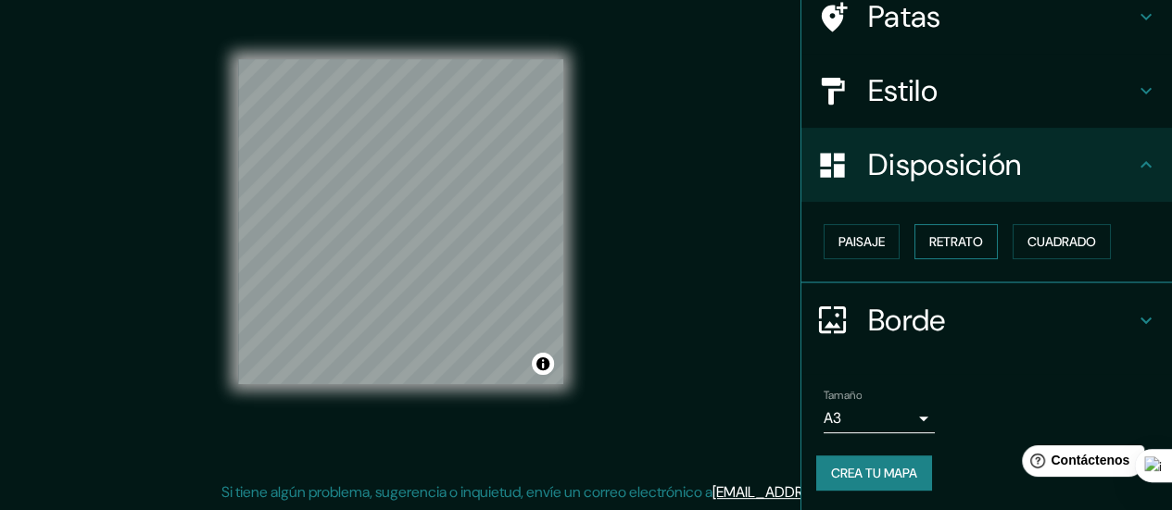
drag, startPoint x: 842, startPoint y: 240, endPoint x: 921, endPoint y: 249, distance: 79.3
click at [845, 242] on font "Paisaje" at bounding box center [861, 241] width 46 height 17
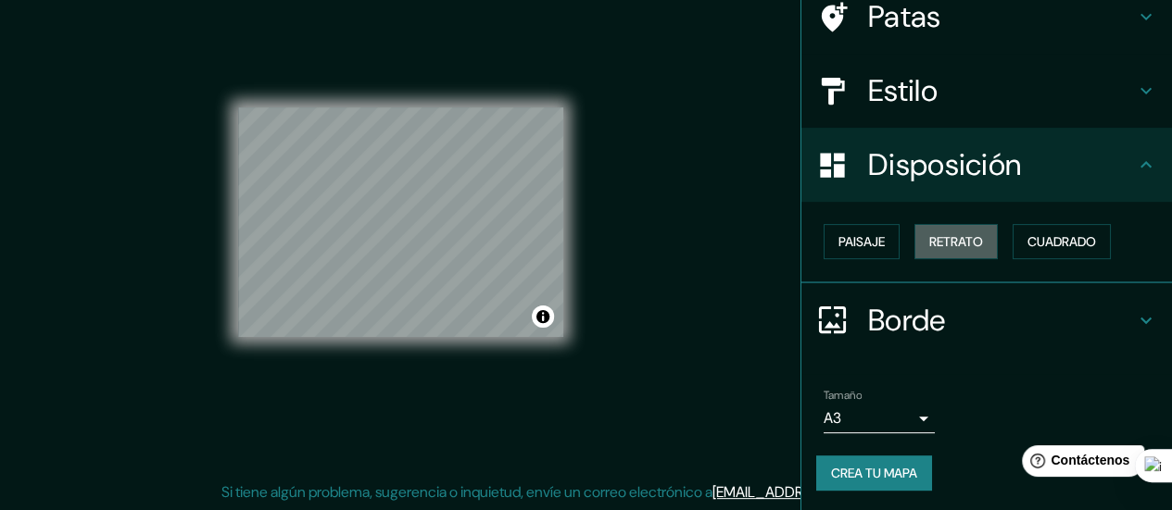
drag, startPoint x: 935, startPoint y: 251, endPoint x: 994, endPoint y: 245, distance: 59.5
click at [937, 251] on font "Retrato" at bounding box center [956, 242] width 54 height 24
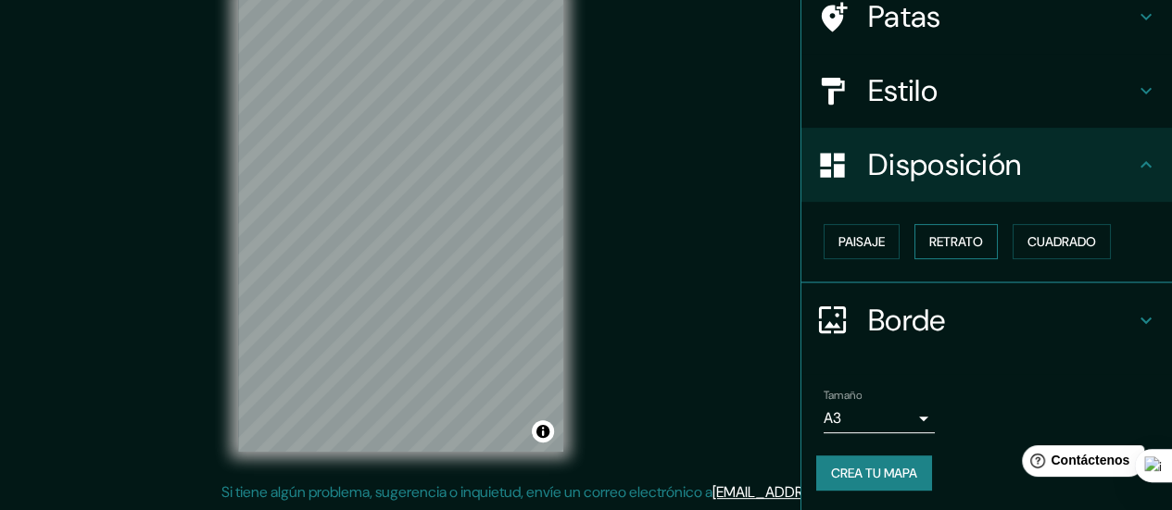
drag, startPoint x: 996, startPoint y: 245, endPoint x: 982, endPoint y: 257, distance: 17.8
click at [994, 249] on div "Paisaje Retrato Cuadrado" at bounding box center [994, 242] width 356 height 50
click at [922, 296] on div "Borde" at bounding box center [986, 320] width 370 height 74
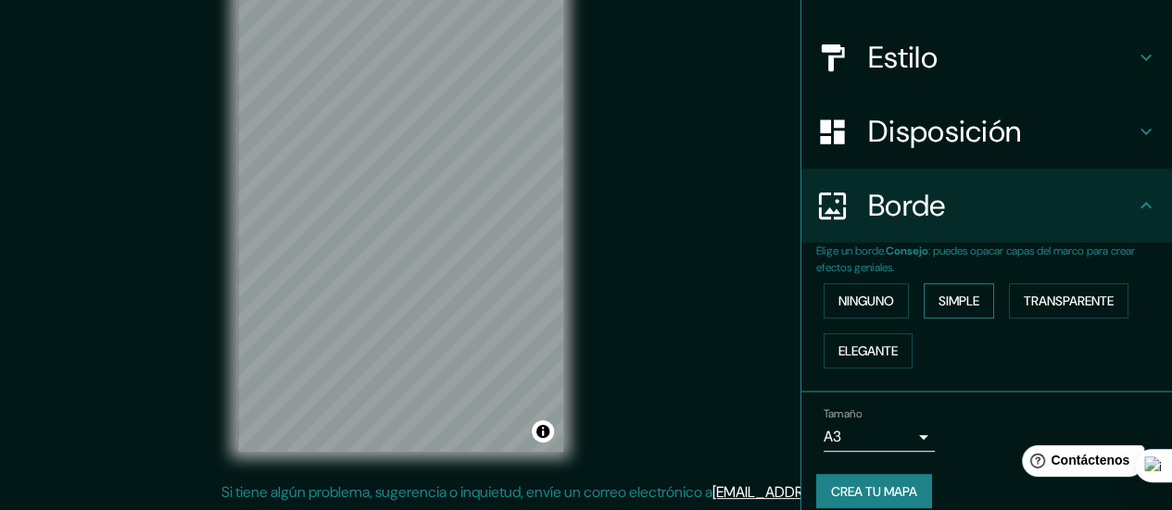
scroll to position [207, 0]
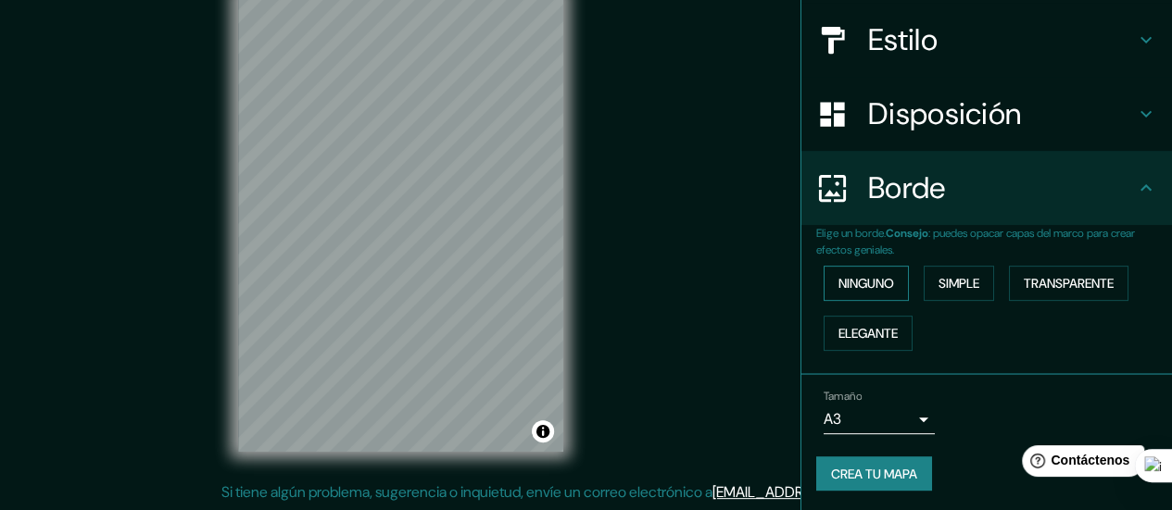
click at [891, 297] on button "Ninguno" at bounding box center [865, 283] width 85 height 35
click at [939, 290] on font "Simple" at bounding box center [958, 283] width 41 height 17
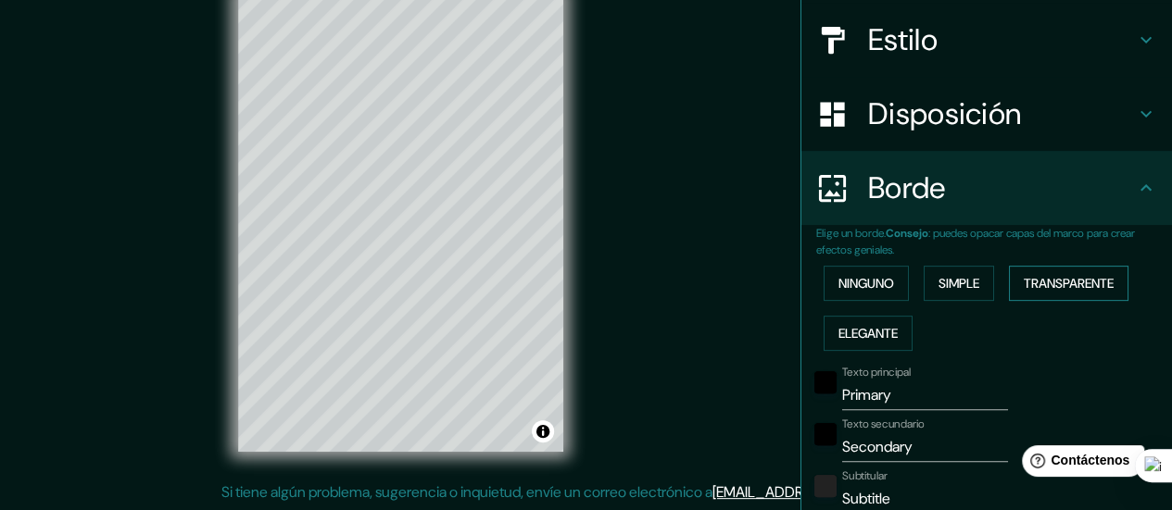
click at [1093, 297] on button "Transparente" at bounding box center [1068, 283] width 119 height 35
click at [867, 333] on font "Elegante" at bounding box center [867, 333] width 59 height 17
drag, startPoint x: 1092, startPoint y: 291, endPoint x: 1077, endPoint y: 291, distance: 14.8
click at [1091, 291] on font "Transparente" at bounding box center [1068, 283] width 90 height 17
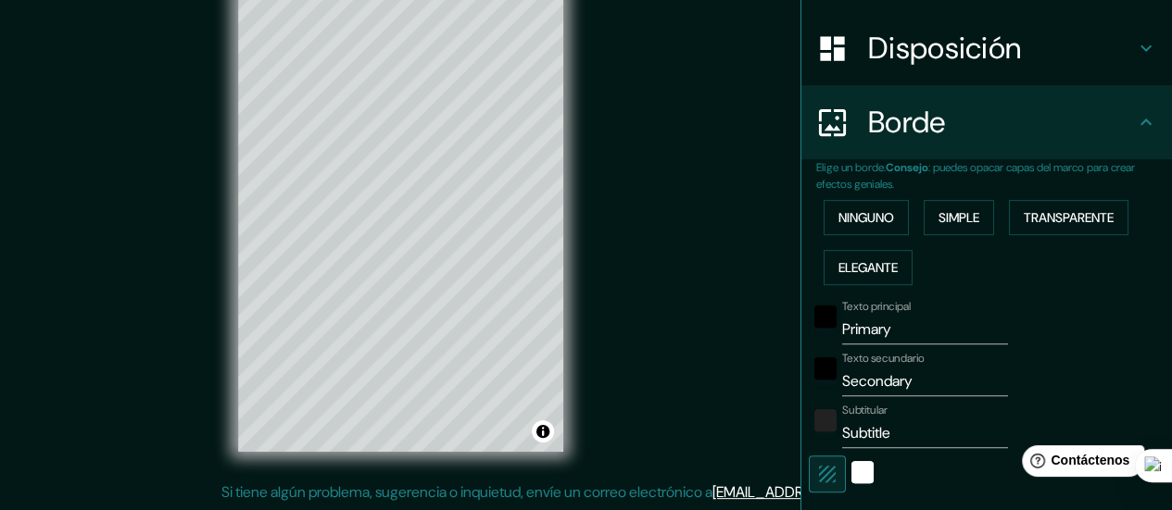
scroll to position [299, 0]
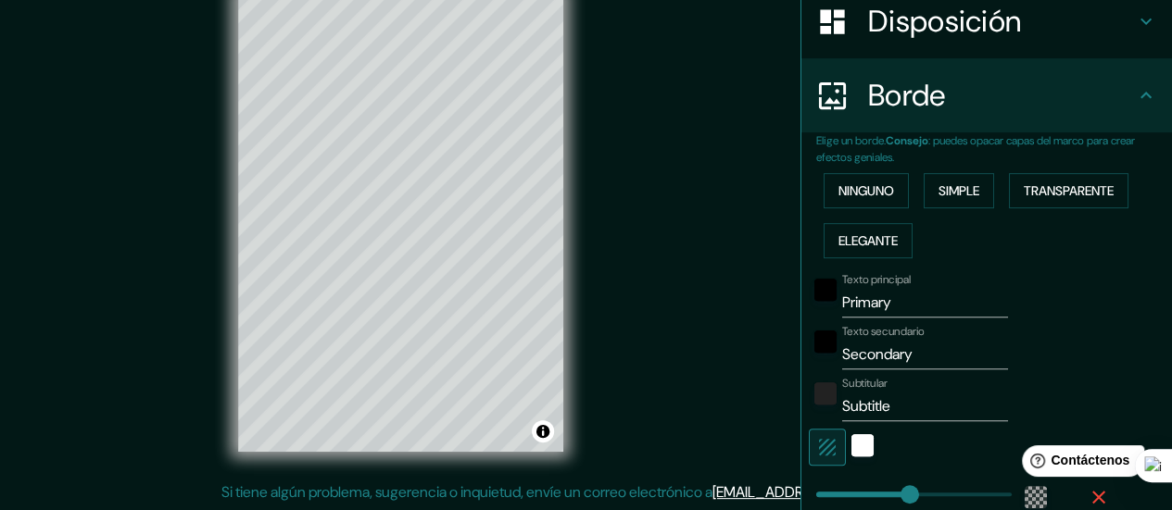
click at [947, 305] on input "Primary" at bounding box center [925, 303] width 166 height 30
type input "Primar"
type input "168"
type input "28"
type input "Prima"
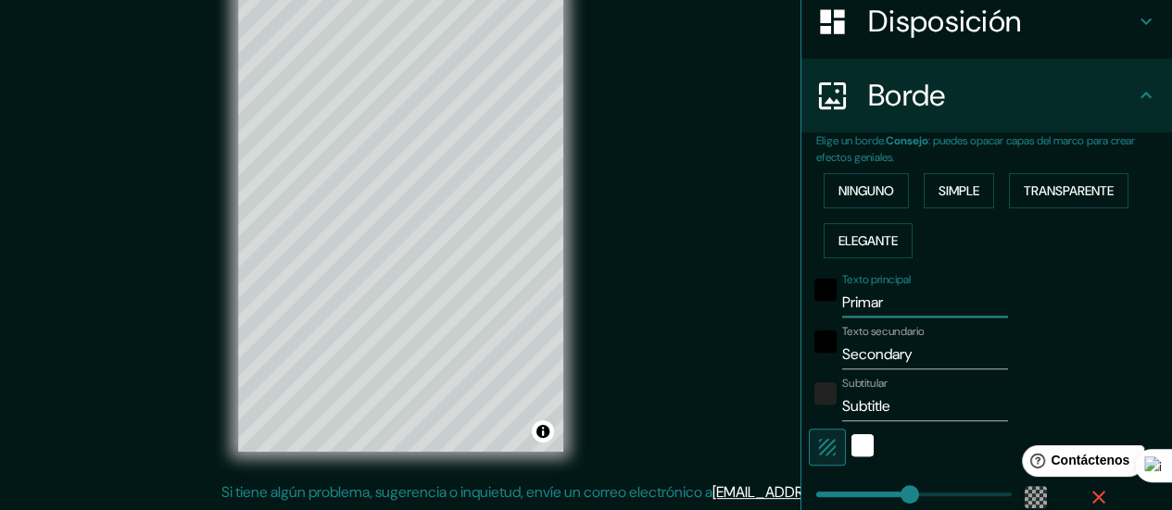
type input "168"
type input "28"
type input "Prim"
type input "168"
type input "28"
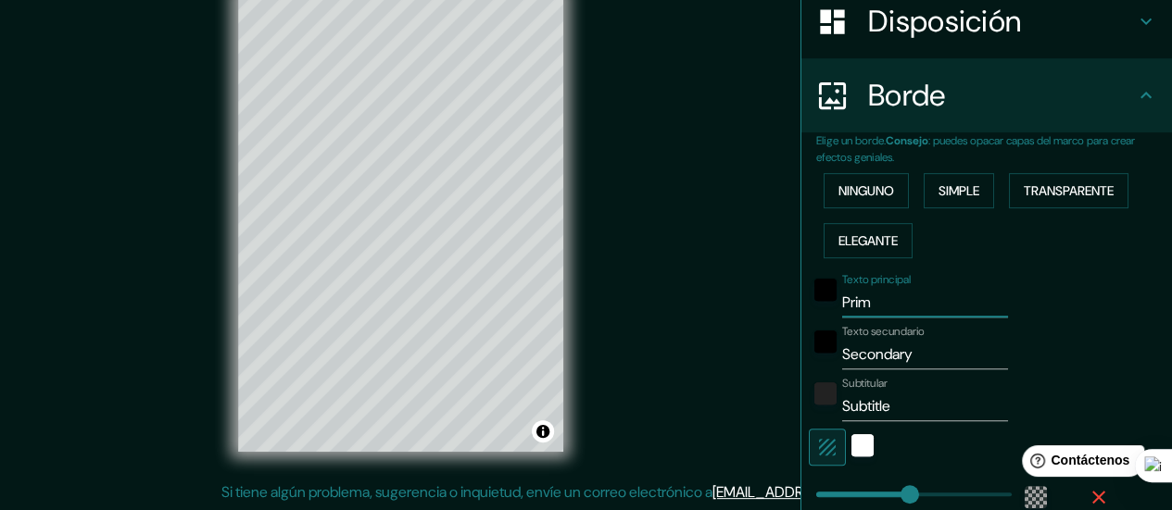
type input "Pri"
type input "168"
type input "28"
type input "Pr"
type input "168"
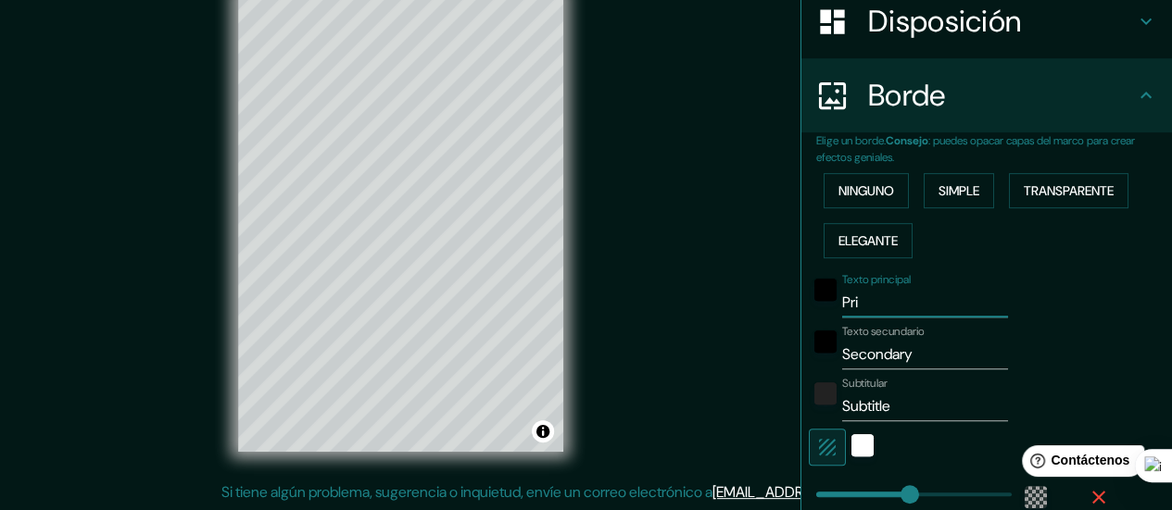
type input "28"
type input "P"
type input "168"
type input "28"
type input "168"
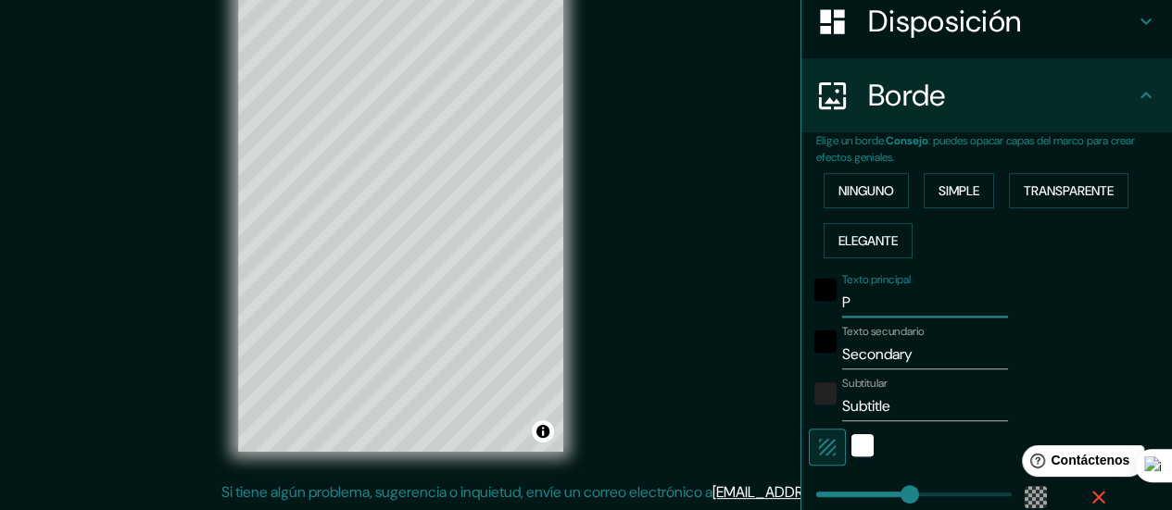
type input "28"
type input "r"
type input "168"
type input "28"
type input "ru"
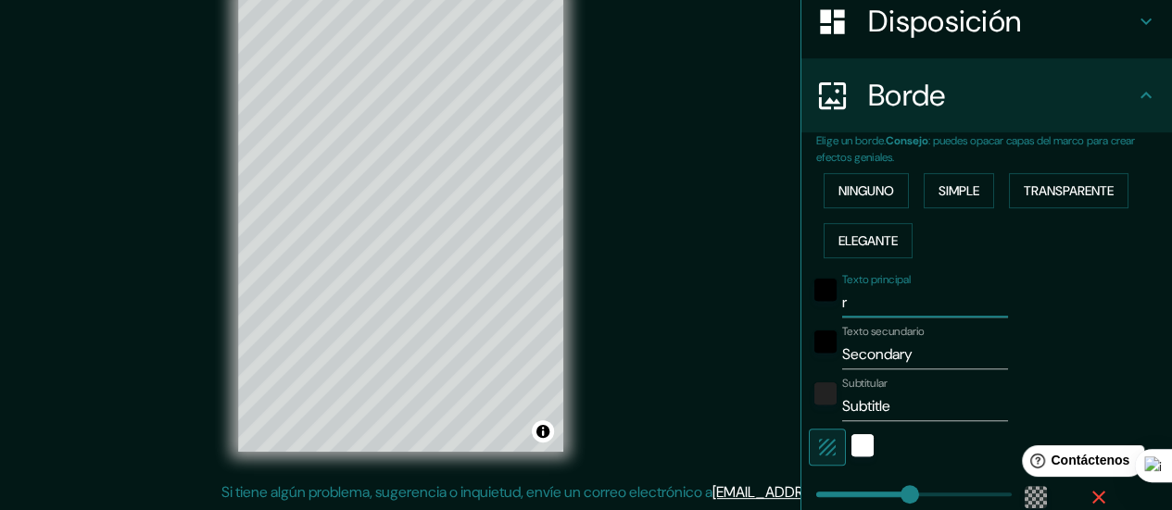
type input "168"
type input "28"
type input "rut"
type input "168"
type input "28"
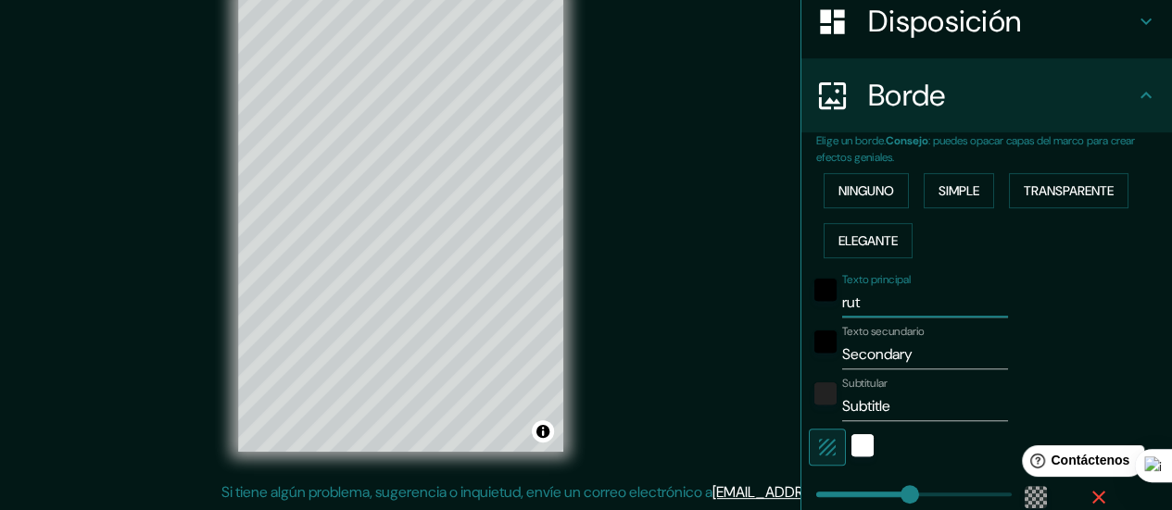
type input "ruta"
type input "168"
type input "28"
type input "ruta"
type input "168"
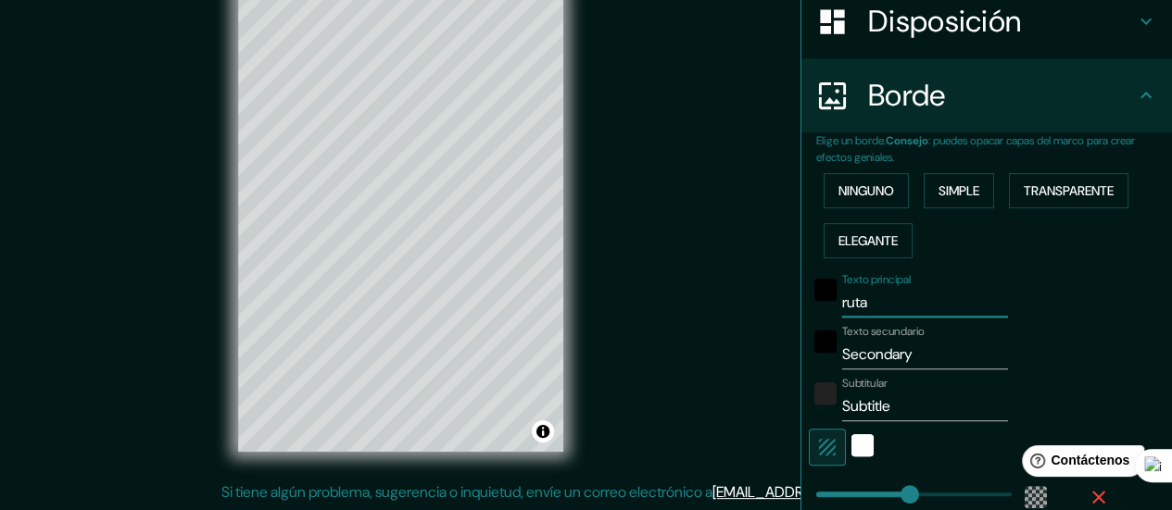
type input "28"
type input "ruta s"
type input "168"
type input "28"
type input "ruta so"
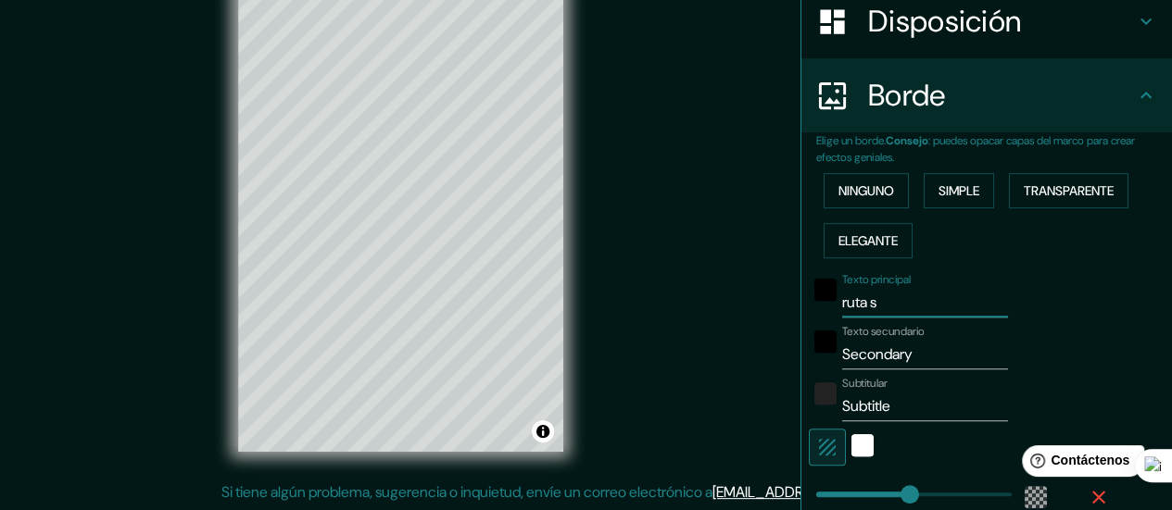
type input "168"
type input "28"
type input "ruta sol"
type input "168"
type input "28"
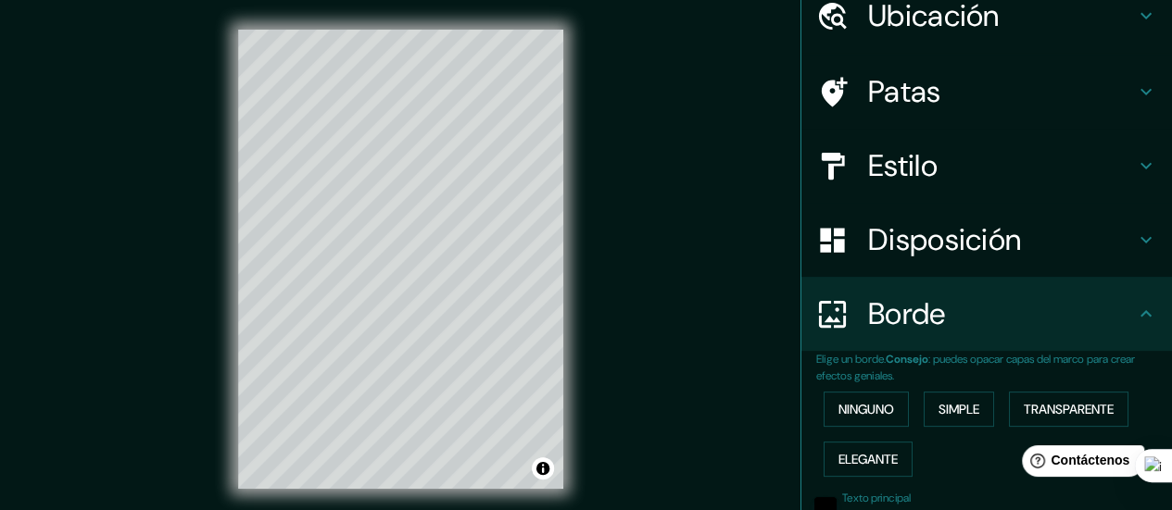
scroll to position [0, 0]
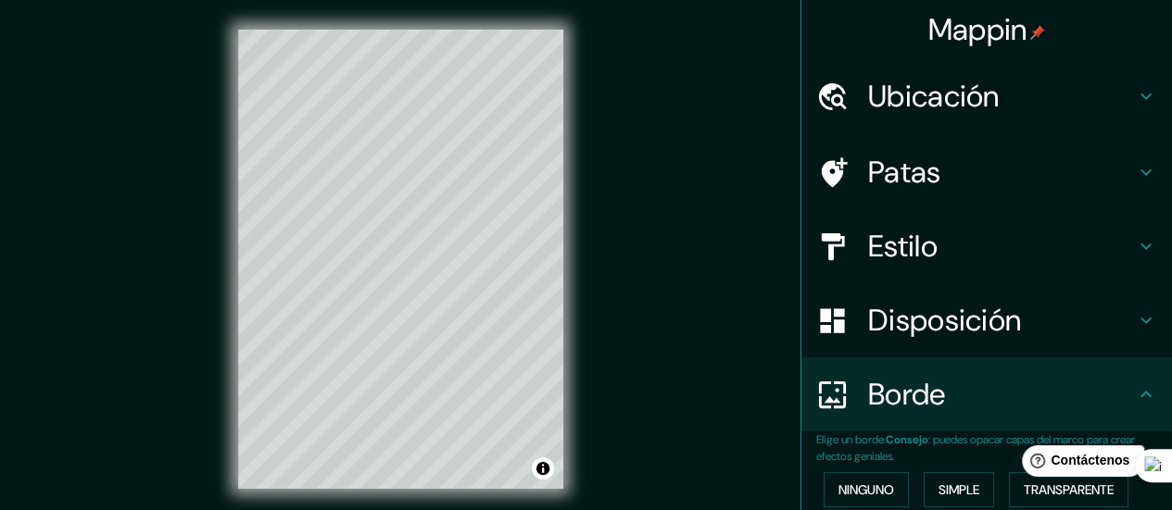
type input "ruta sol"
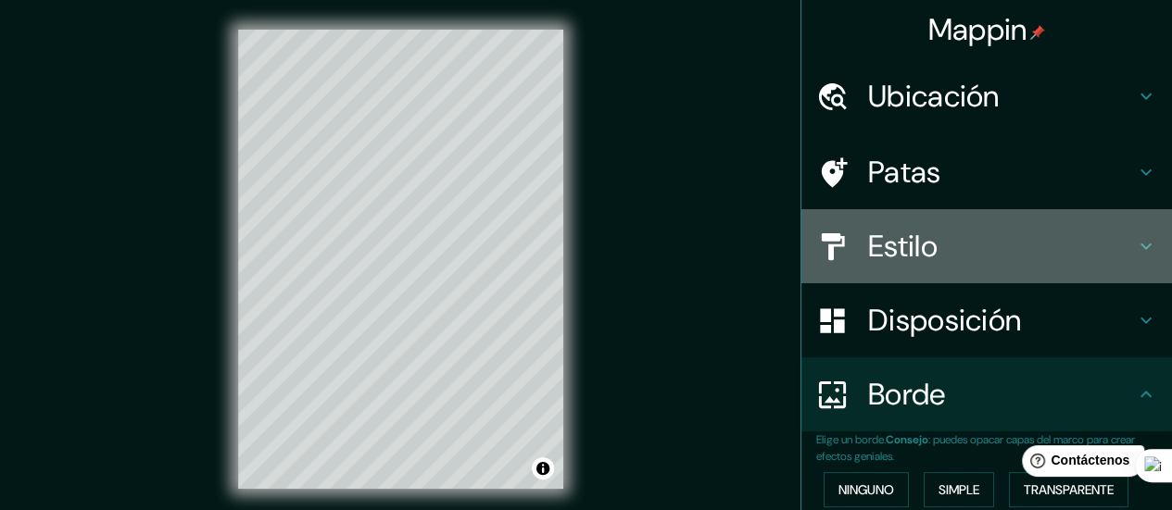
click at [969, 243] on h4 "Estilo" at bounding box center [1001, 246] width 267 height 37
type input "168"
type input "28"
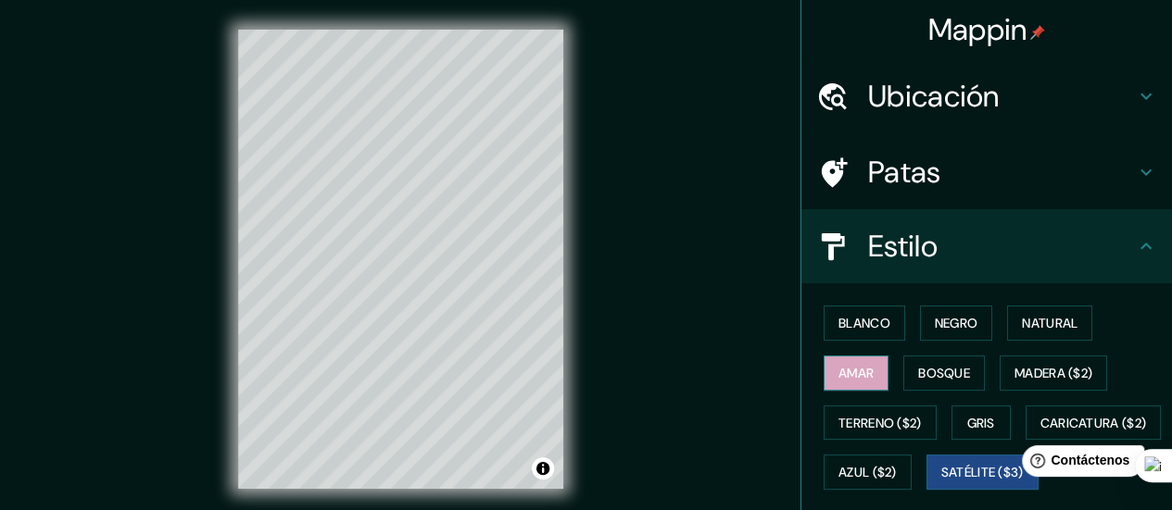
click at [855, 370] on font "Amar" at bounding box center [855, 373] width 35 height 17
